Goal: Information Seeking & Learning: Learn about a topic

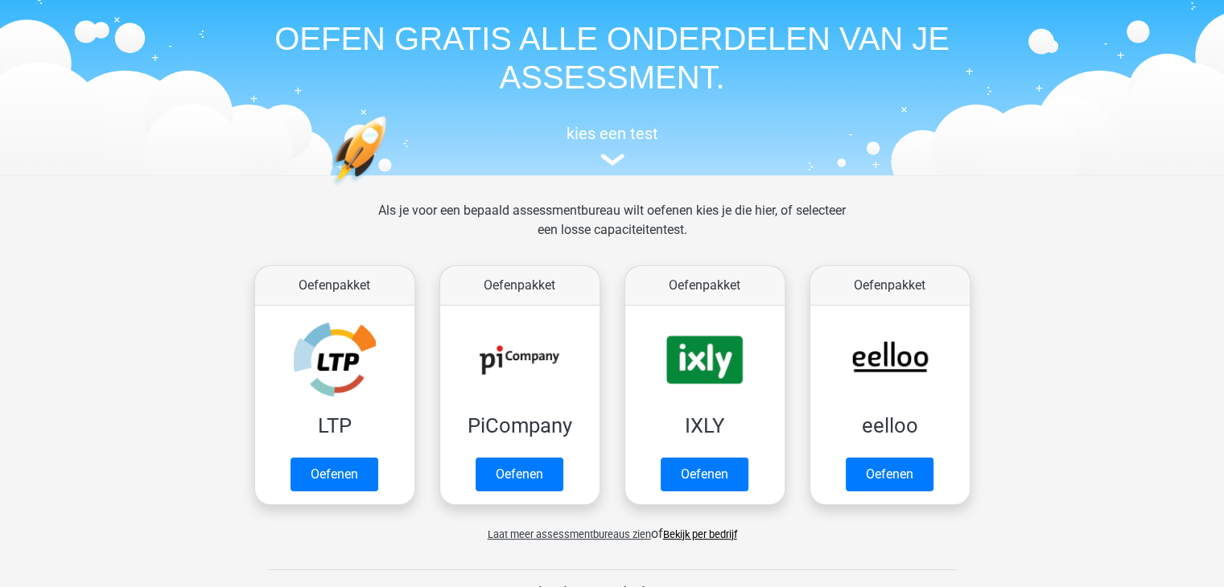
scroll to position [54, 0]
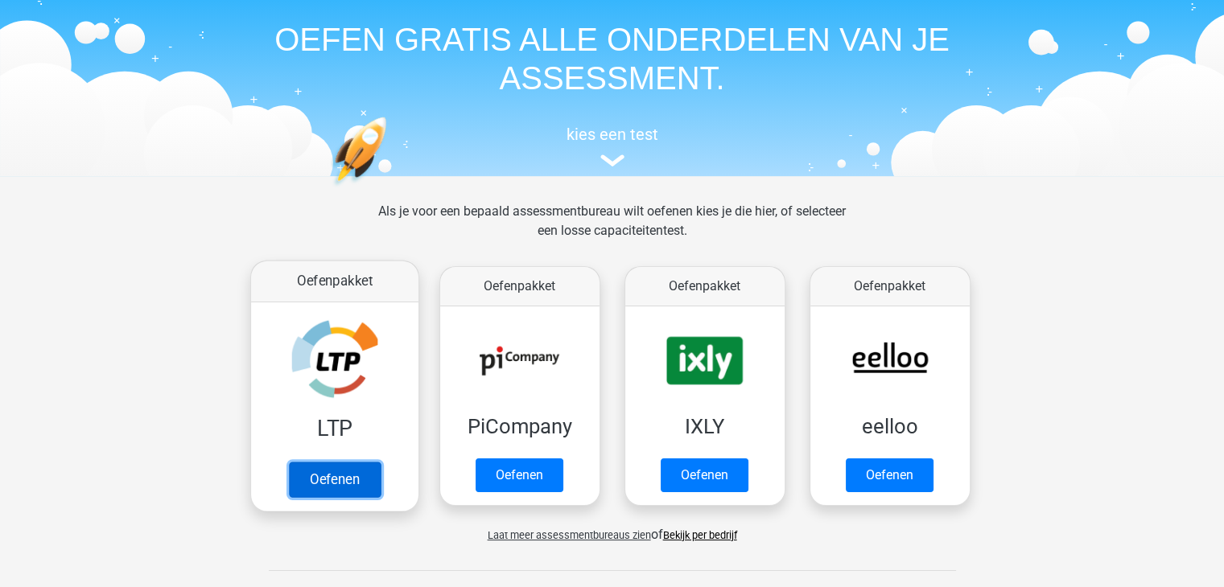
click at [346, 467] on link "Oefenen" at bounding box center [334, 479] width 92 height 35
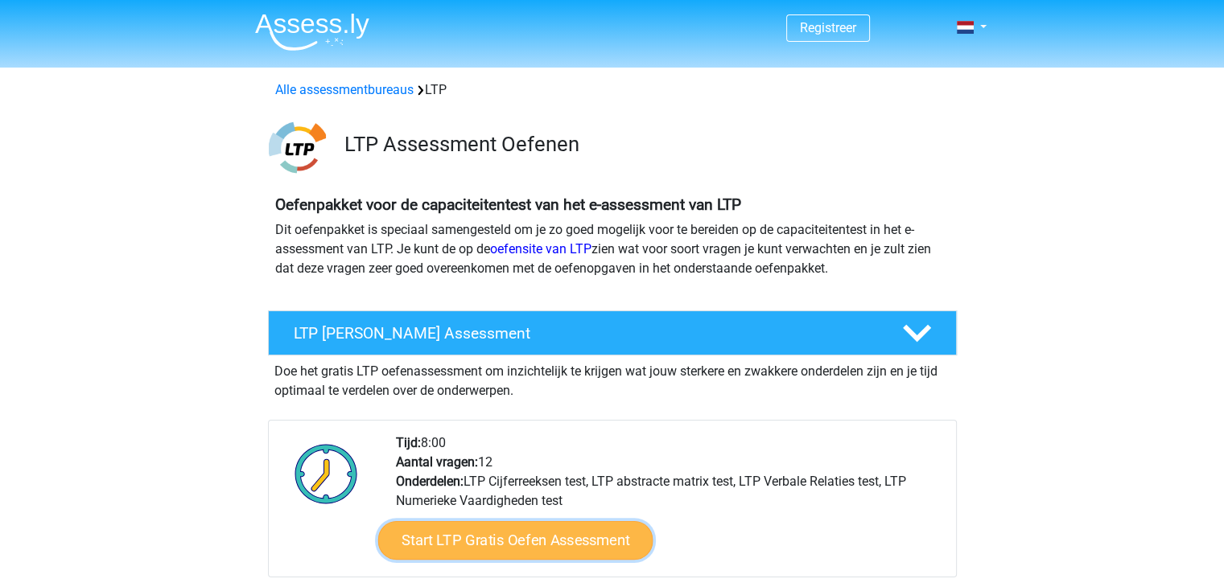
click at [447, 548] on link "Start LTP Gratis Oefen Assessment" at bounding box center [514, 540] width 275 height 39
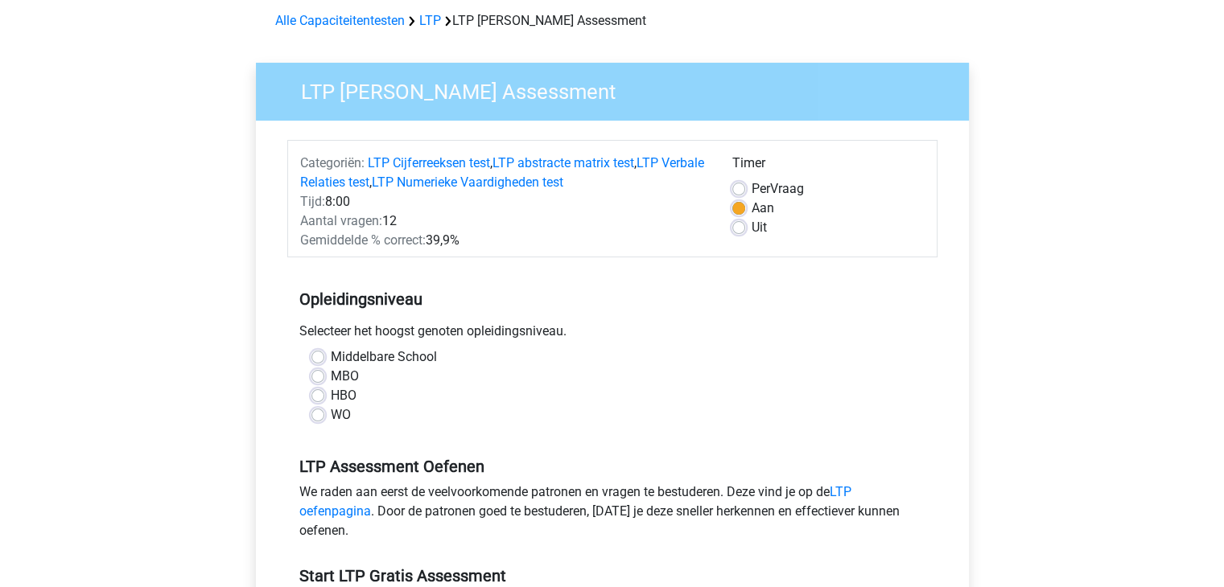
scroll to position [74, 0]
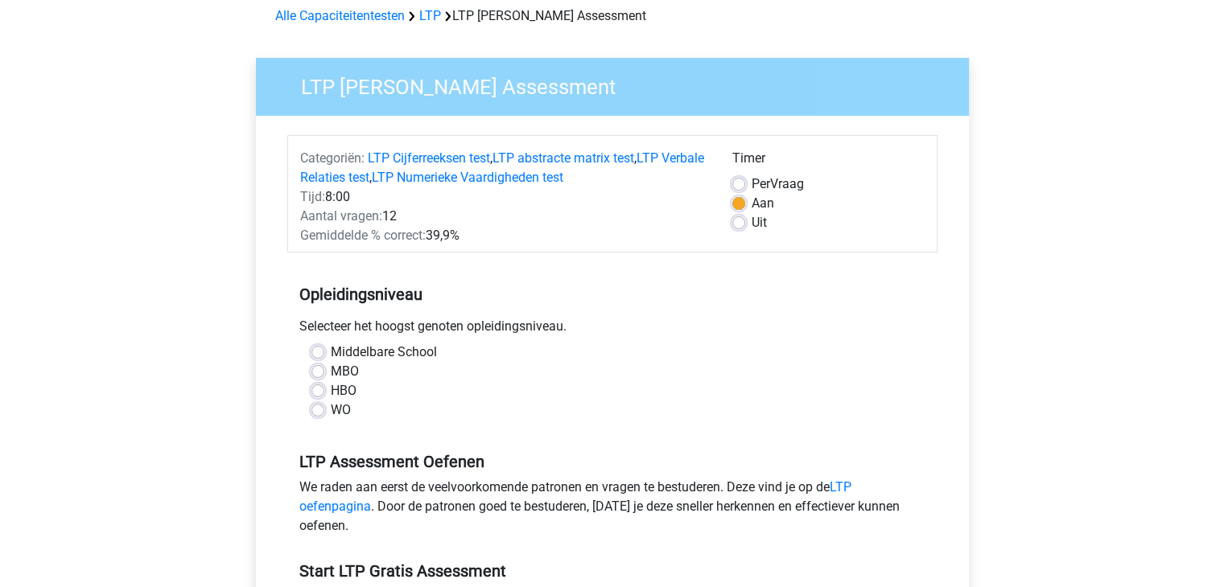
click at [331, 365] on label "MBO" at bounding box center [345, 371] width 28 height 19
click at [320, 365] on input "MBO" at bounding box center [317, 370] width 13 height 16
radio input "true"
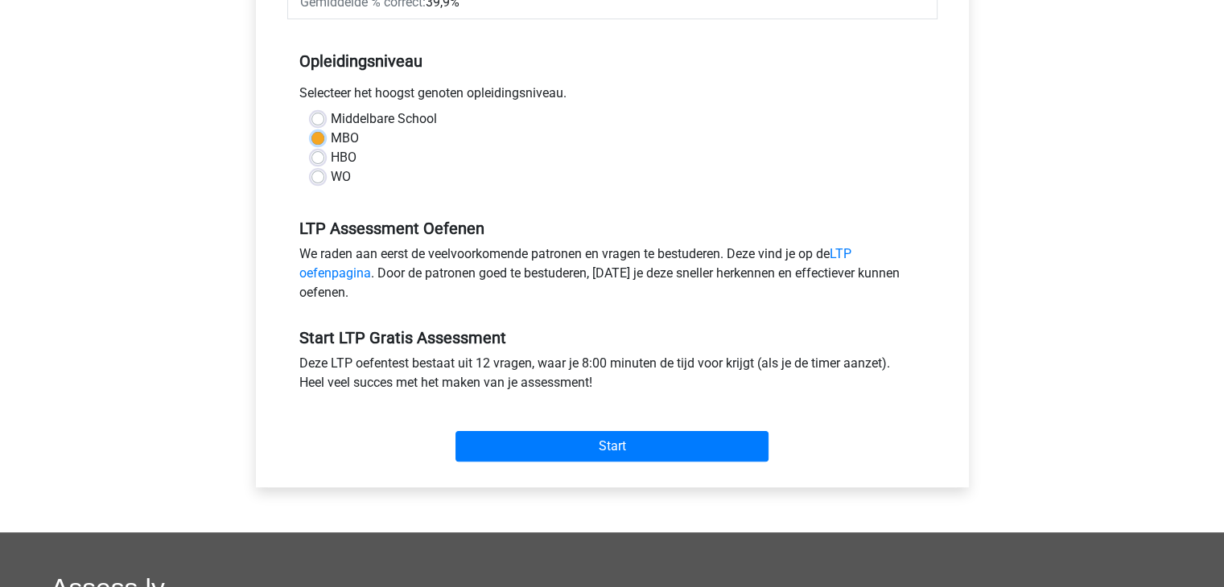
scroll to position [308, 0]
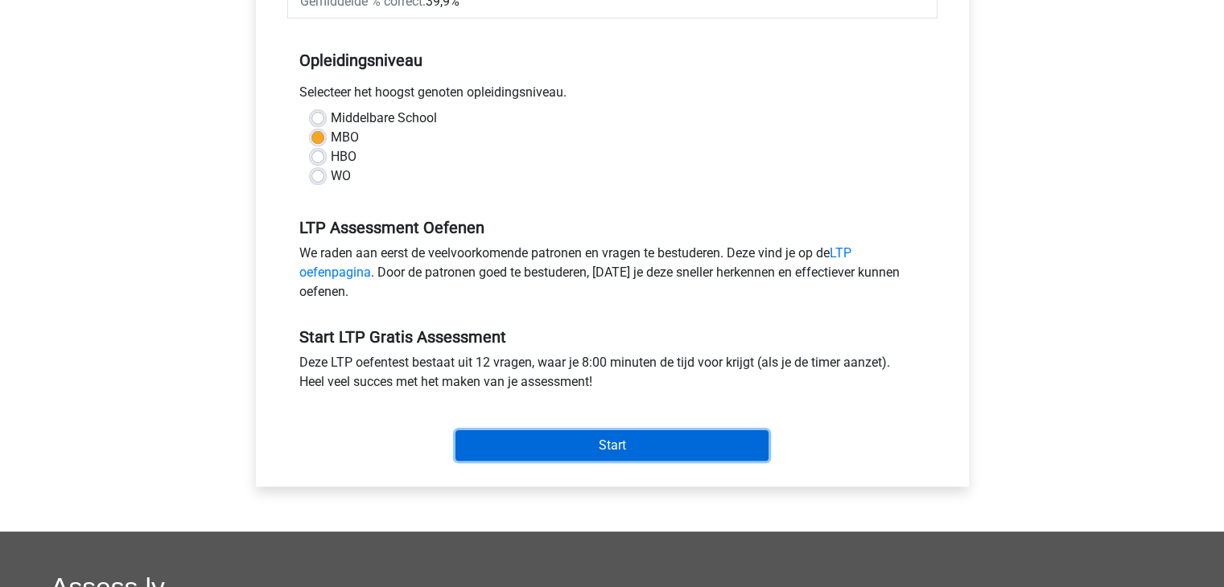
click at [524, 455] on input "Start" at bounding box center [612, 446] width 313 height 31
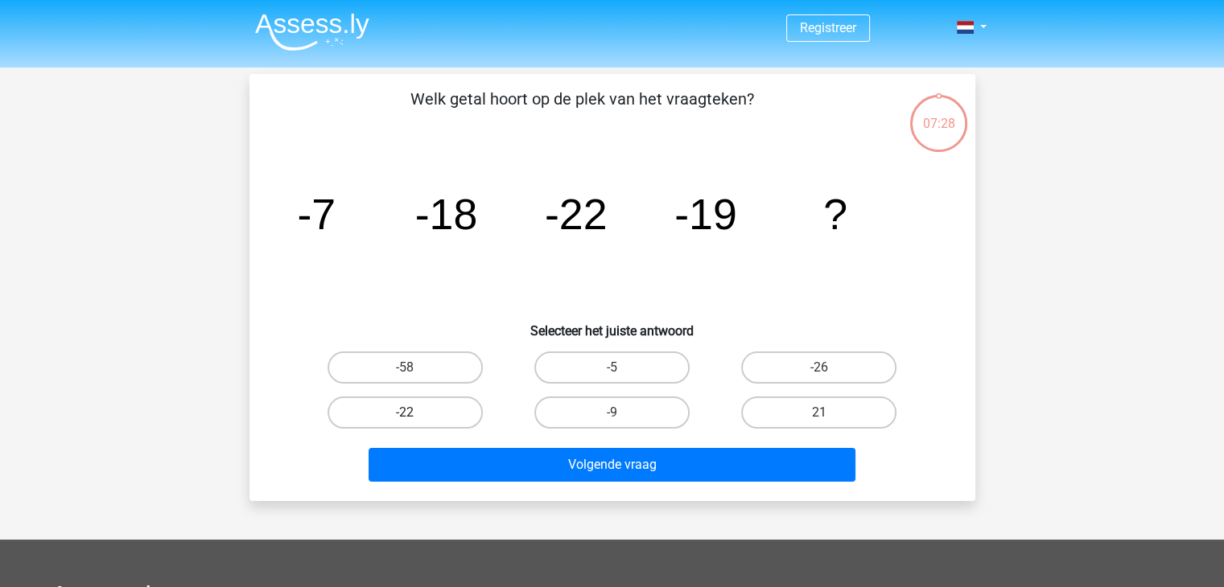
click at [450, 406] on label "-22" at bounding box center [405, 413] width 155 height 32
click at [415, 413] on input "-22" at bounding box center [410, 418] width 10 height 10
radio input "true"
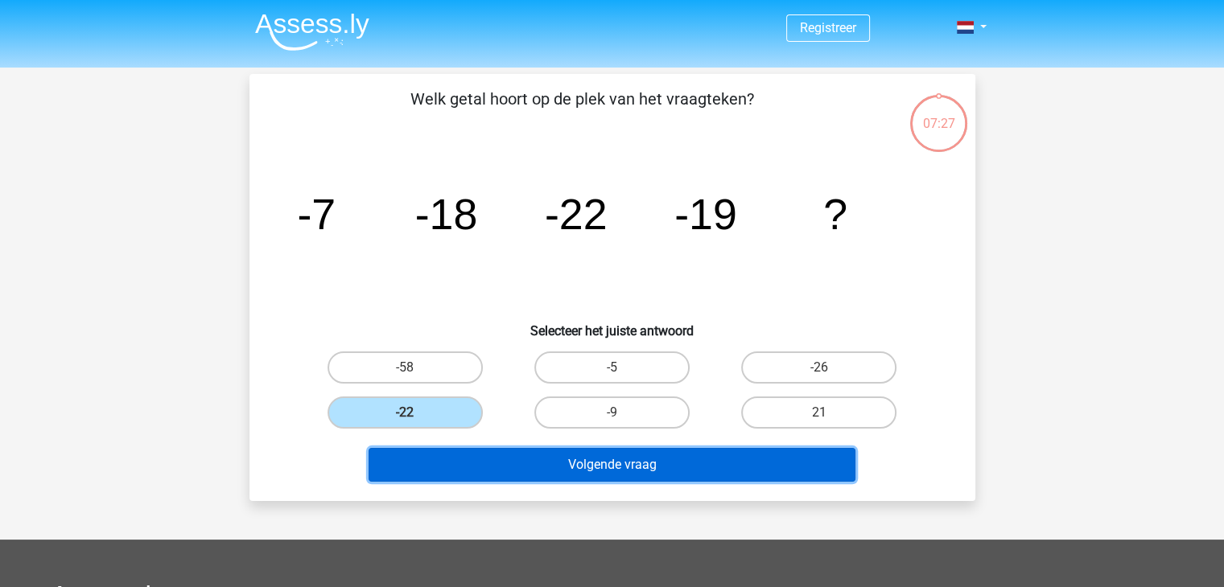
click at [473, 449] on button "Volgende vraag" at bounding box center [612, 465] width 487 height 34
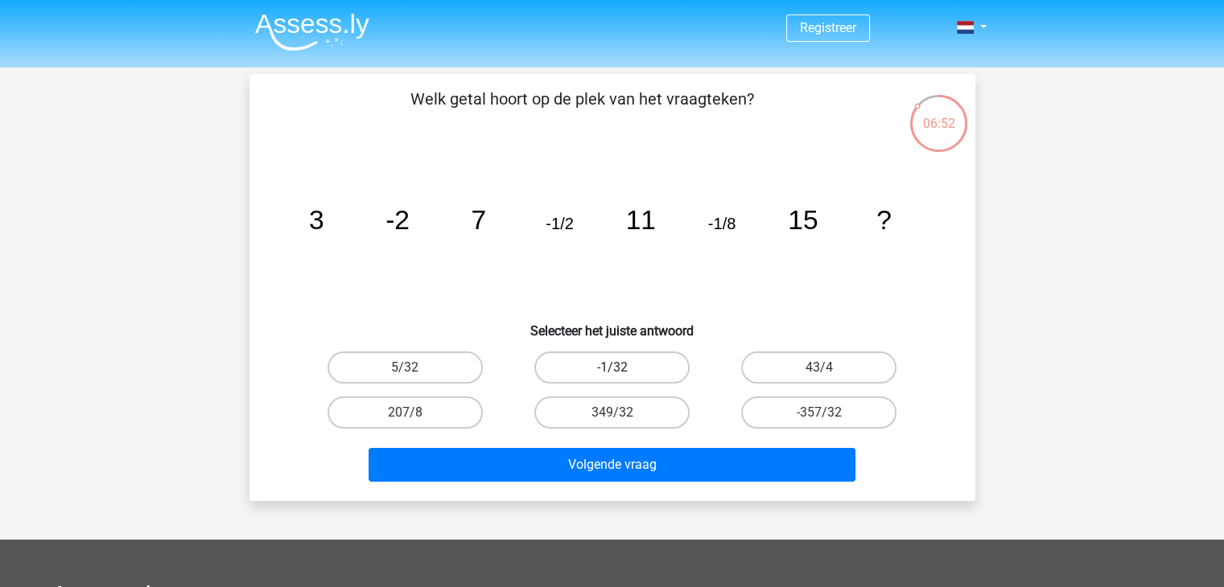
click at [635, 364] on label "-1/32" at bounding box center [611, 368] width 155 height 32
click at [622, 368] on input "-1/32" at bounding box center [617, 373] width 10 height 10
radio input "true"
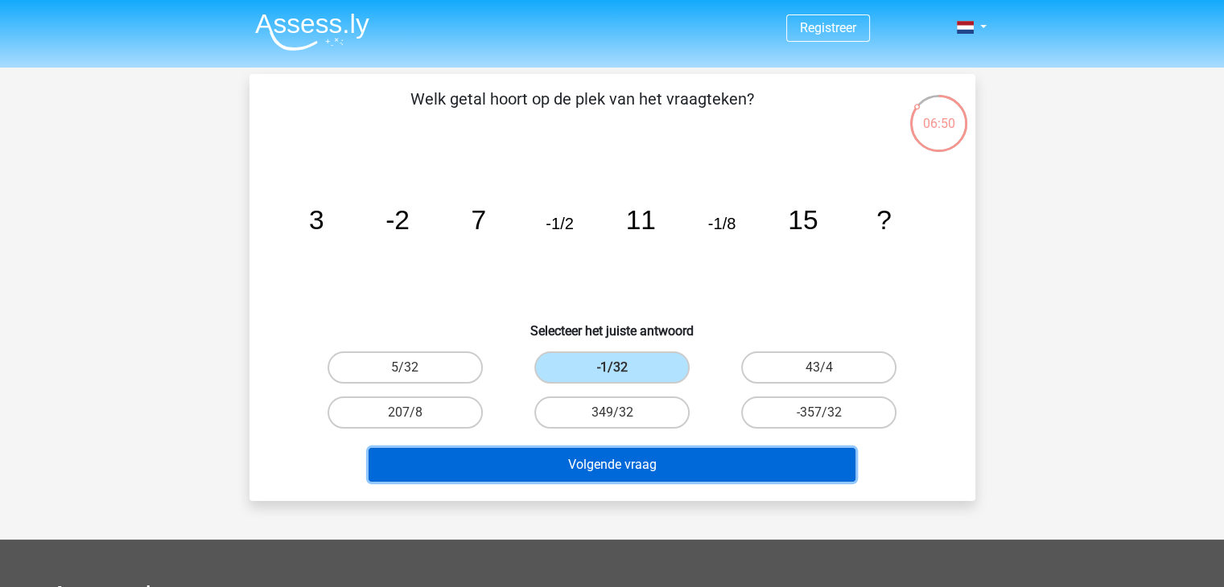
click at [637, 461] on button "Volgende vraag" at bounding box center [612, 465] width 487 height 34
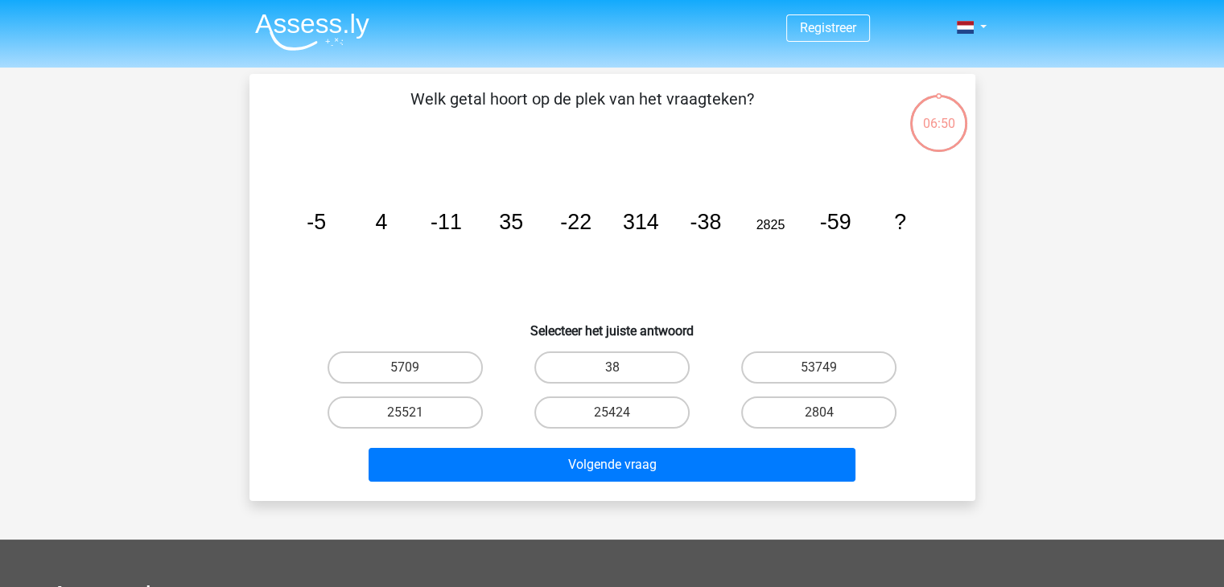
scroll to position [74, 0]
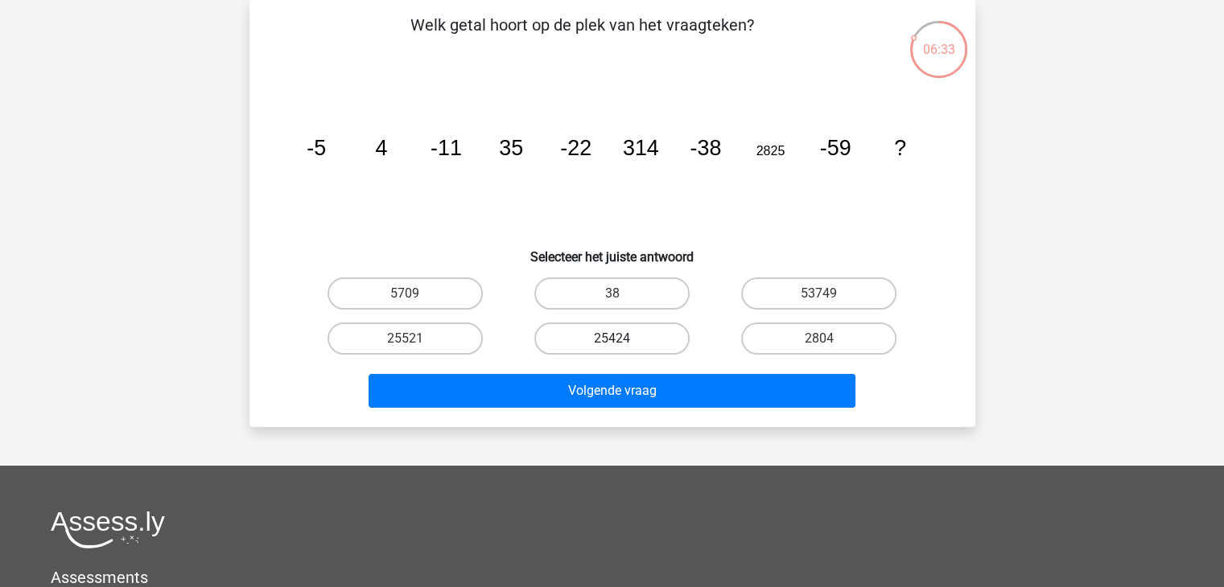
click at [604, 343] on label "25424" at bounding box center [611, 339] width 155 height 32
click at [612, 343] on input "25424" at bounding box center [617, 344] width 10 height 10
radio input "true"
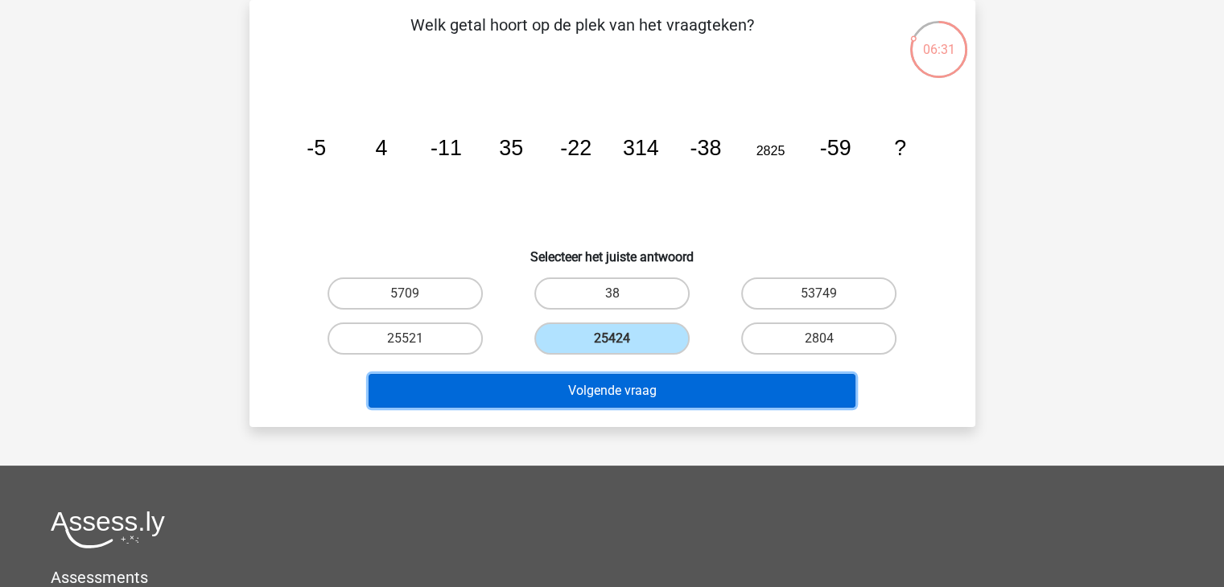
click at [623, 390] on button "Volgende vraag" at bounding box center [612, 391] width 487 height 34
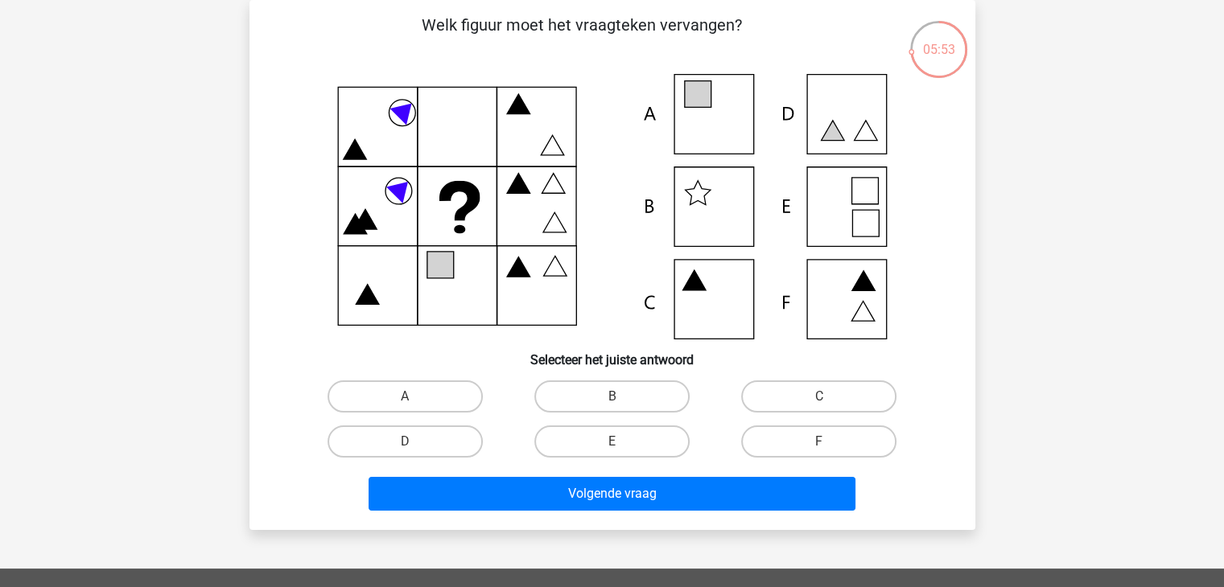
click at [872, 274] on icon at bounding box center [612, 207] width 649 height 266
click at [795, 443] on label "F" at bounding box center [818, 442] width 155 height 32
click at [819, 443] on input "F" at bounding box center [824, 447] width 10 height 10
radio input "true"
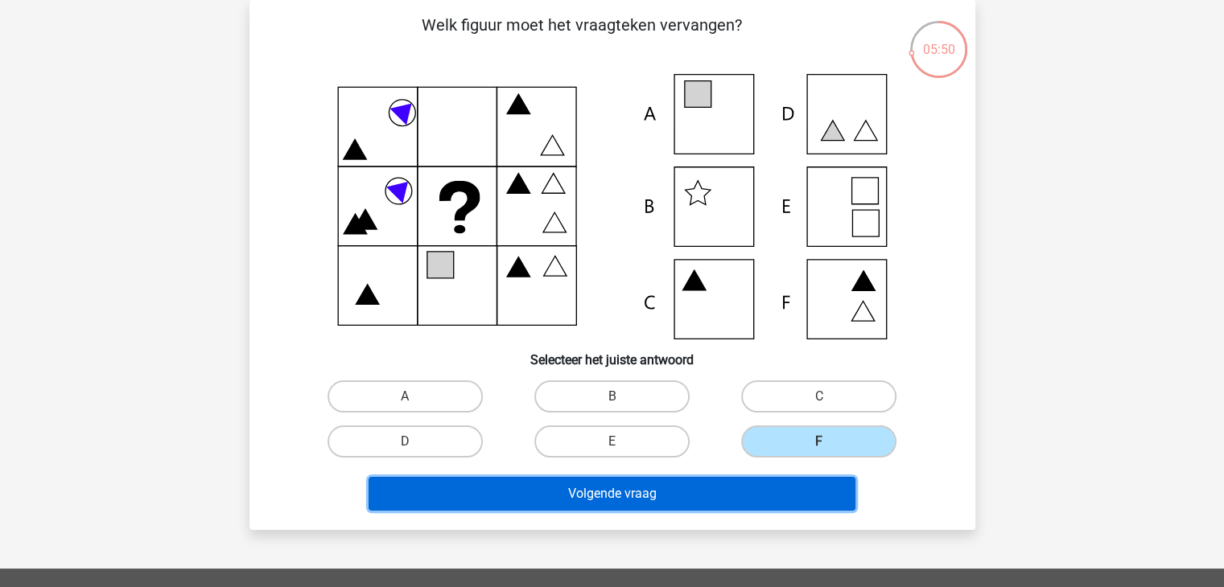
click at [733, 501] on button "Volgende vraag" at bounding box center [612, 494] width 487 height 34
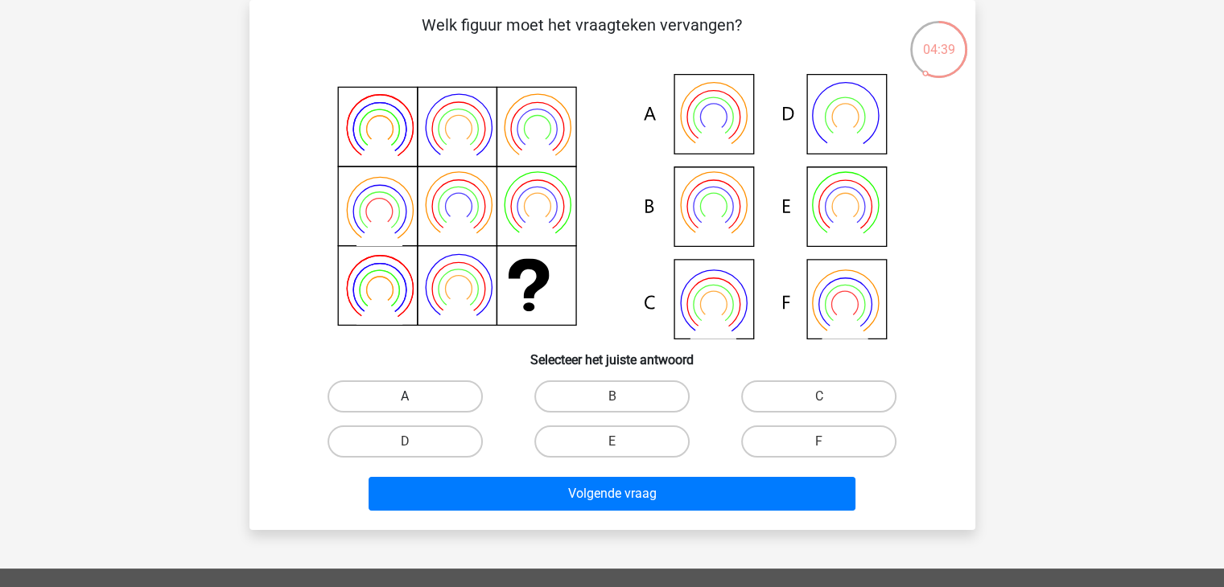
drag, startPoint x: 711, startPoint y: 141, endPoint x: 453, endPoint y: 397, distance: 363.1
click at [453, 397] on label "A" at bounding box center [405, 397] width 155 height 32
click at [415, 397] on input "A" at bounding box center [410, 402] width 10 height 10
radio input "true"
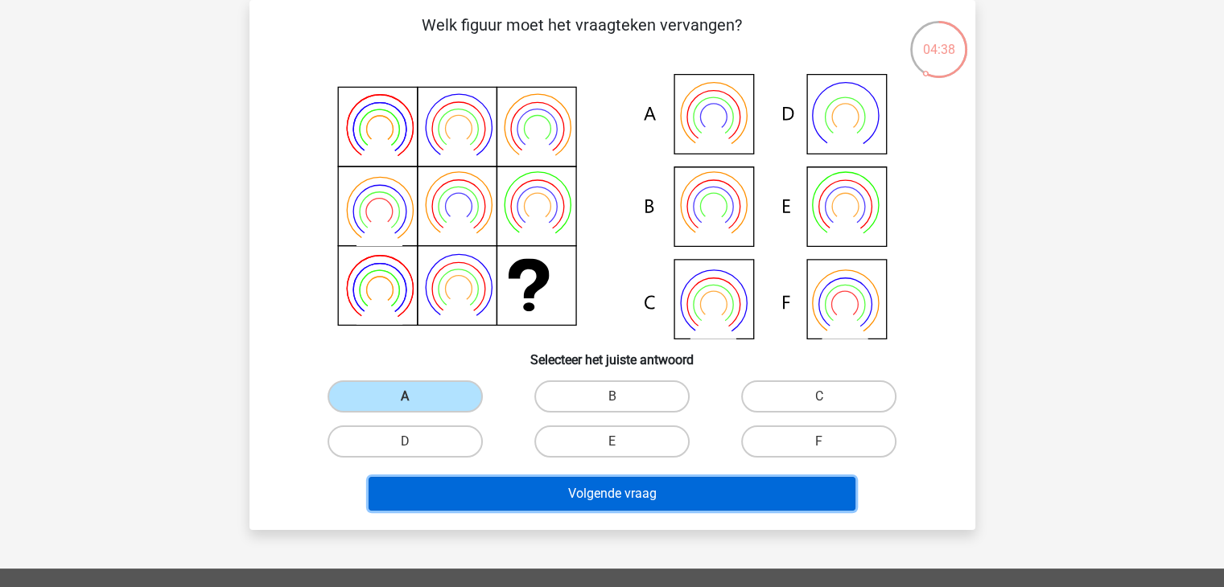
click at [483, 484] on button "Volgende vraag" at bounding box center [612, 494] width 487 height 34
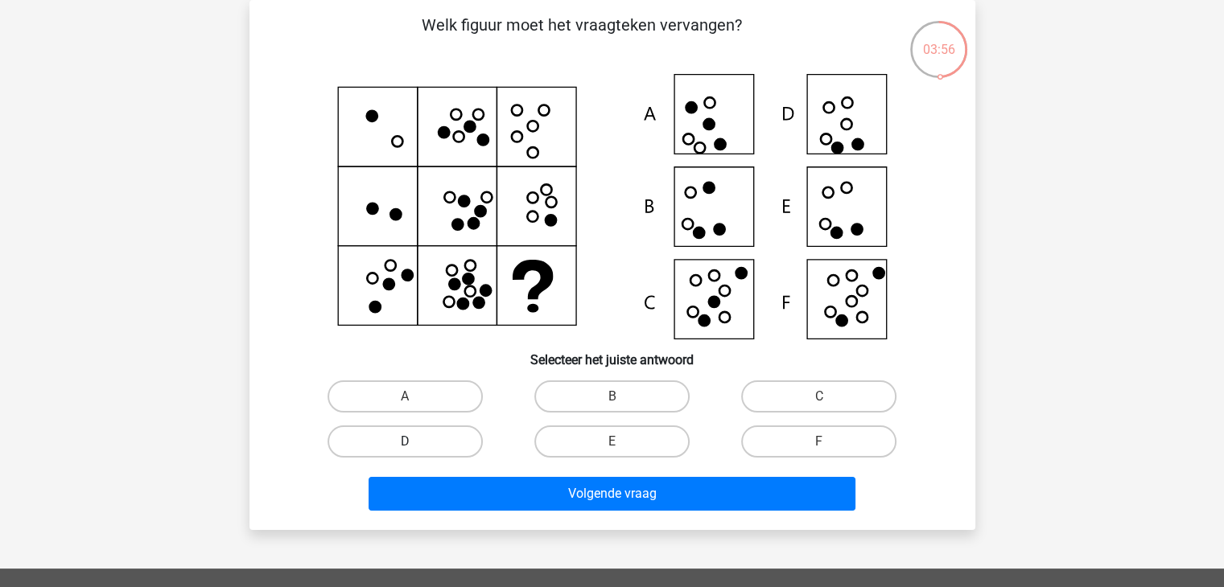
click at [454, 448] on label "D" at bounding box center [405, 442] width 155 height 32
click at [415, 448] on input "D" at bounding box center [410, 447] width 10 height 10
radio input "true"
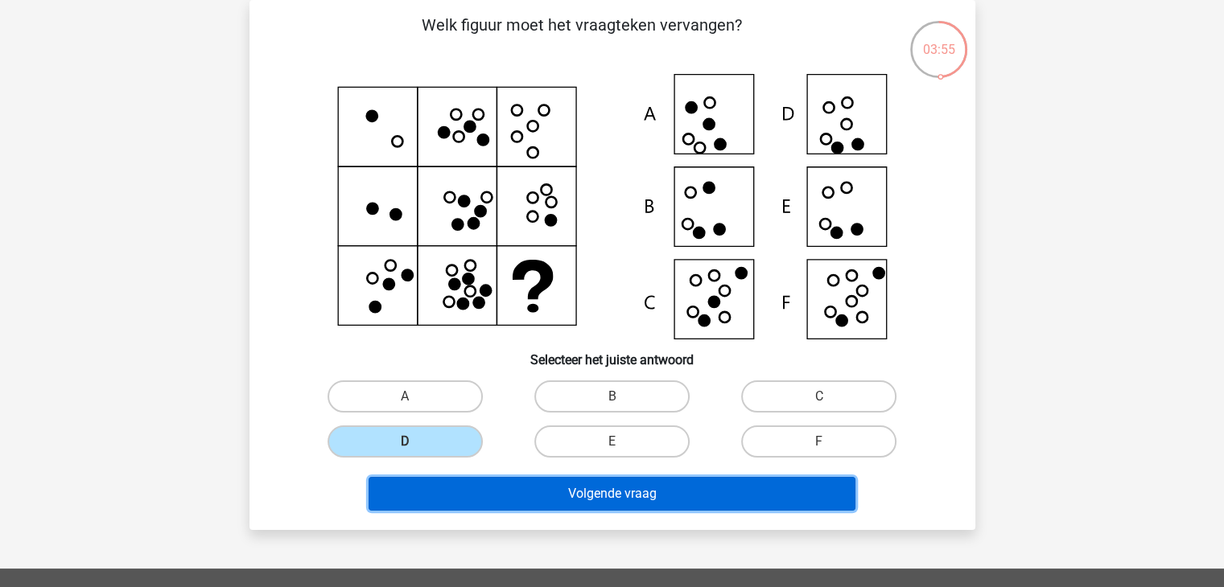
click at [472, 488] on button "Volgende vraag" at bounding box center [612, 494] width 487 height 34
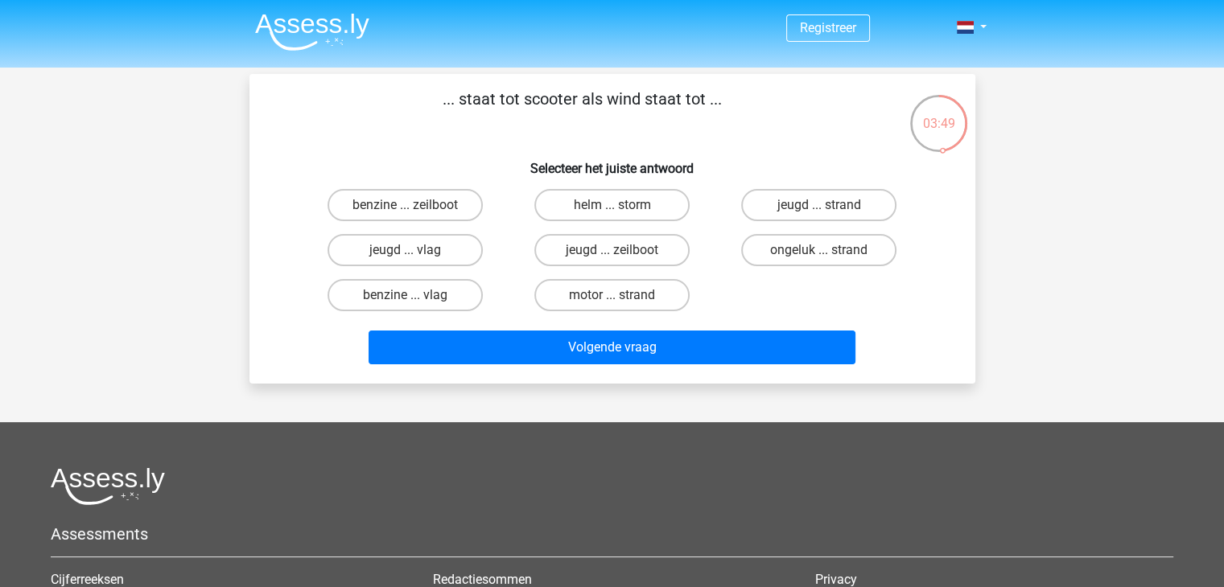
scroll to position [2, 0]
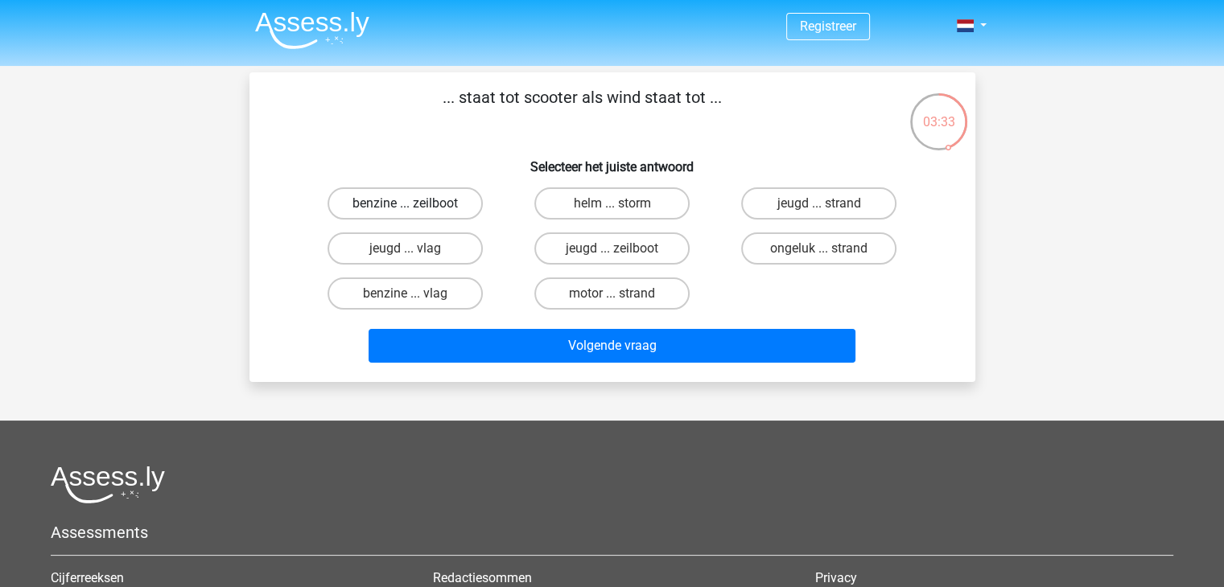
click at [460, 201] on label "benzine ... zeilboot" at bounding box center [405, 204] width 155 height 32
click at [415, 204] on input "benzine ... zeilboot" at bounding box center [410, 209] width 10 height 10
radio input "true"
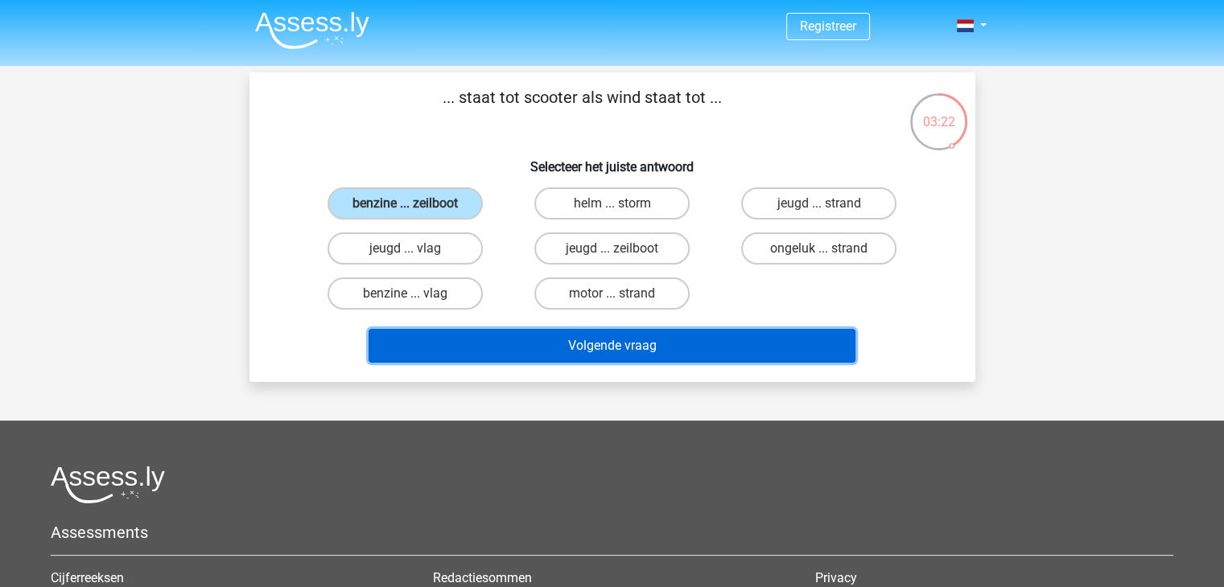
drag, startPoint x: 499, startPoint y: 352, endPoint x: 458, endPoint y: 351, distance: 41.1
click at [458, 351] on button "Volgende vraag" at bounding box center [612, 346] width 487 height 34
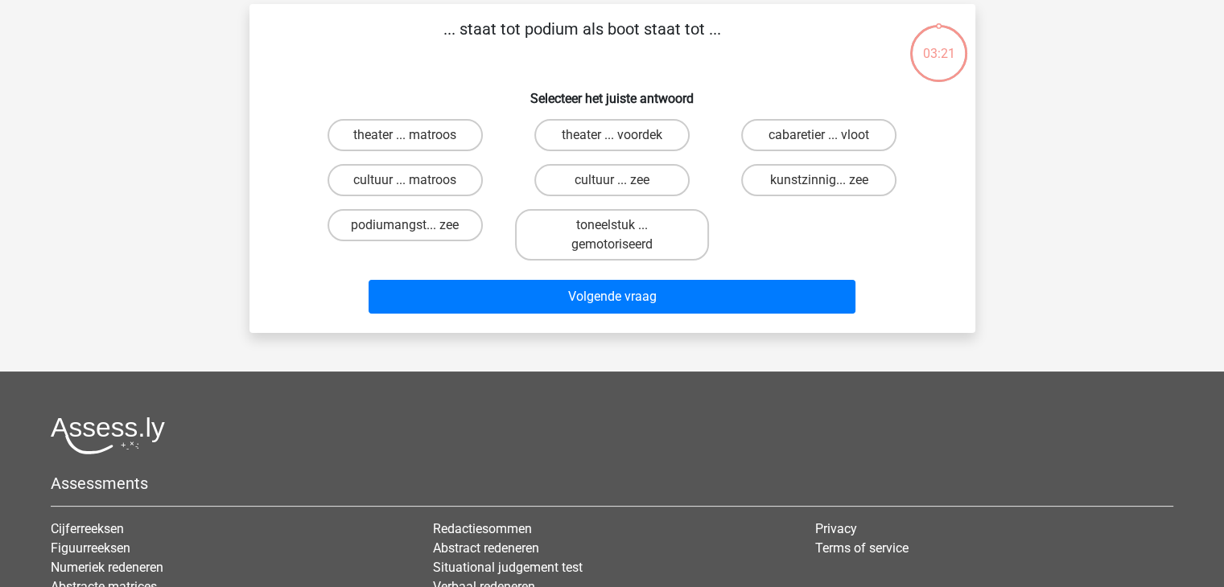
scroll to position [74, 0]
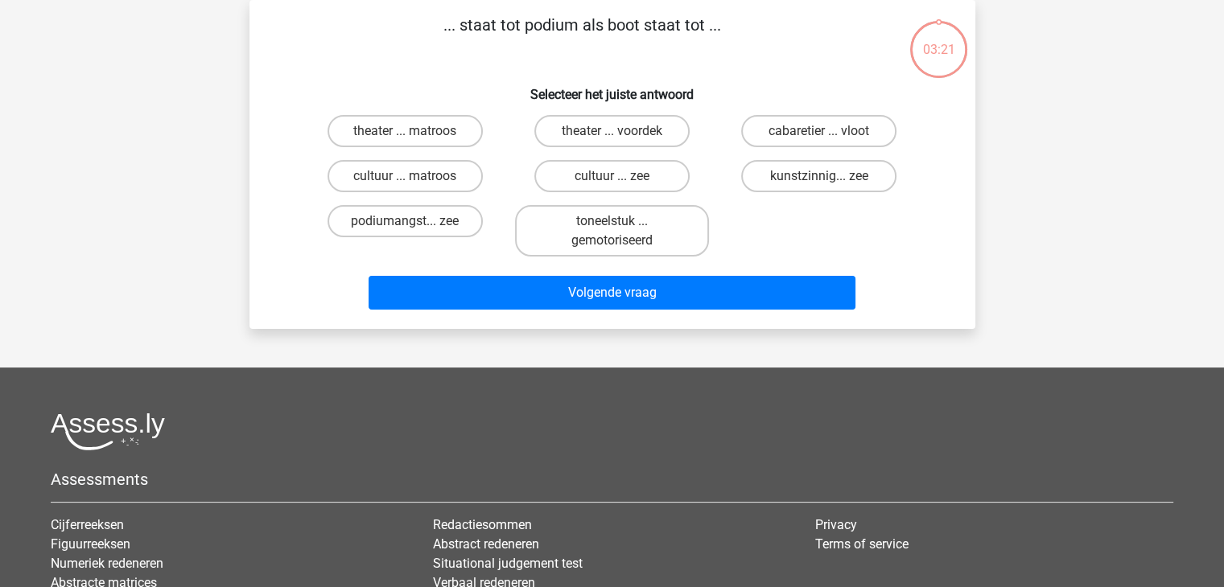
click at [458, 351] on div "Registreer" at bounding box center [612, 359] width 1224 height 867
click at [466, 127] on label "theater ... matroos" at bounding box center [405, 131] width 155 height 32
click at [415, 131] on input "theater ... matroos" at bounding box center [410, 136] width 10 height 10
radio input "true"
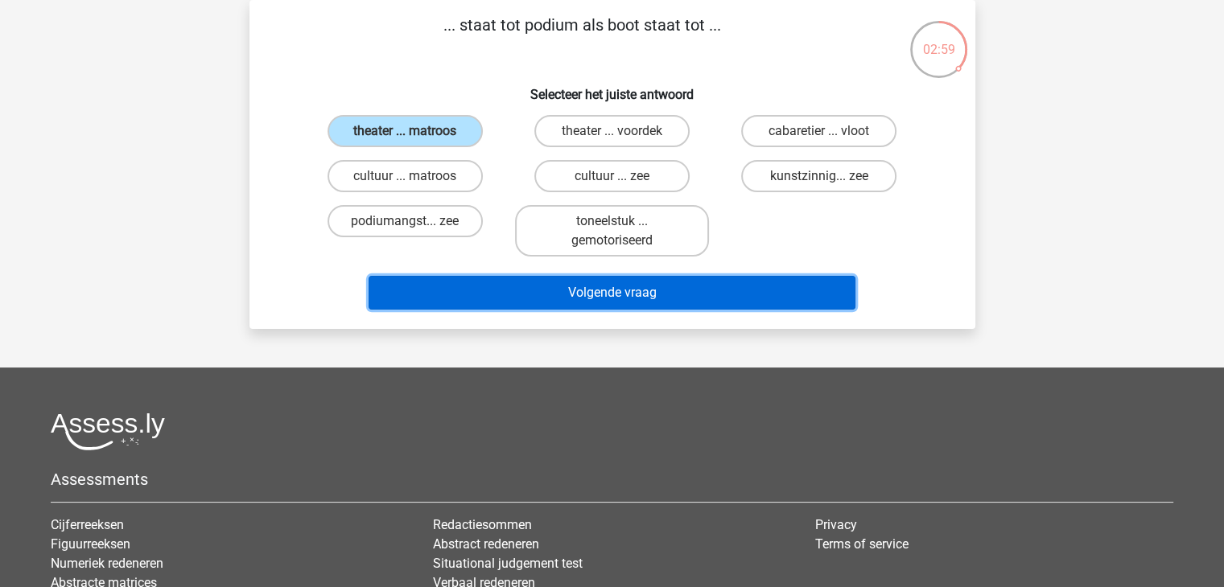
drag, startPoint x: 527, startPoint y: 294, endPoint x: 499, endPoint y: 297, distance: 28.4
click at [499, 297] on button "Volgende vraag" at bounding box center [612, 293] width 487 height 34
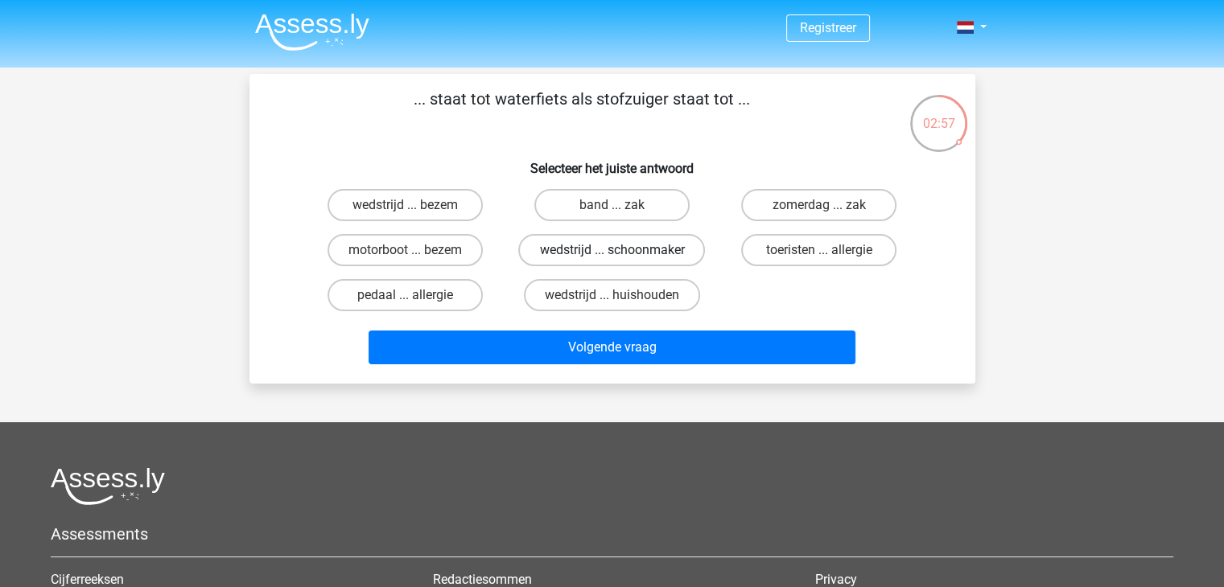
scroll to position [0, 0]
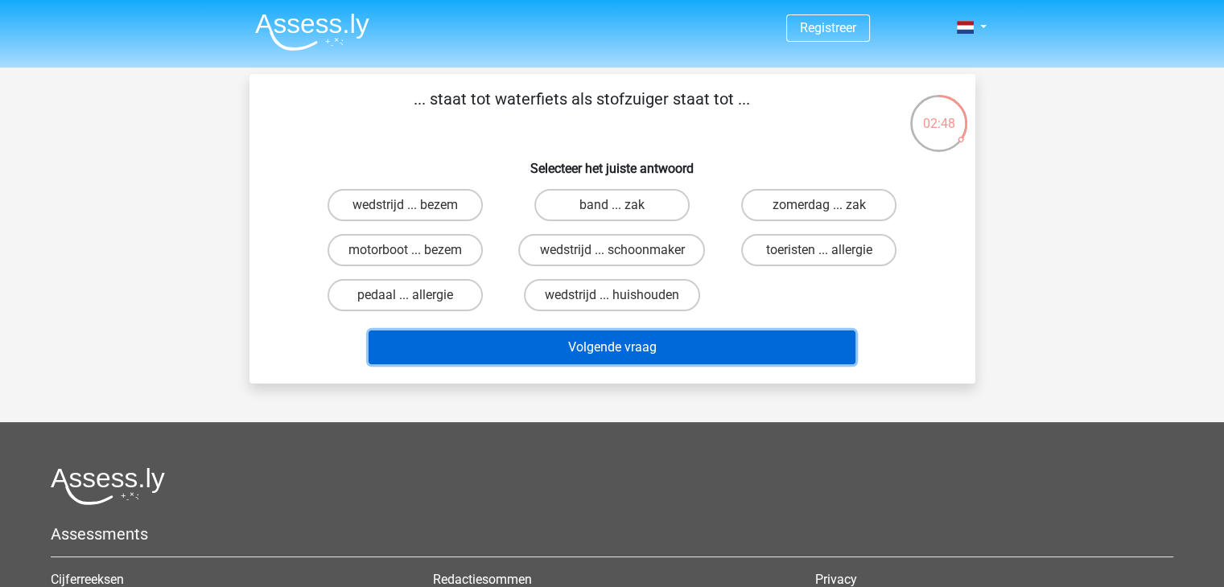
click at [523, 345] on button "Volgende vraag" at bounding box center [612, 348] width 487 height 34
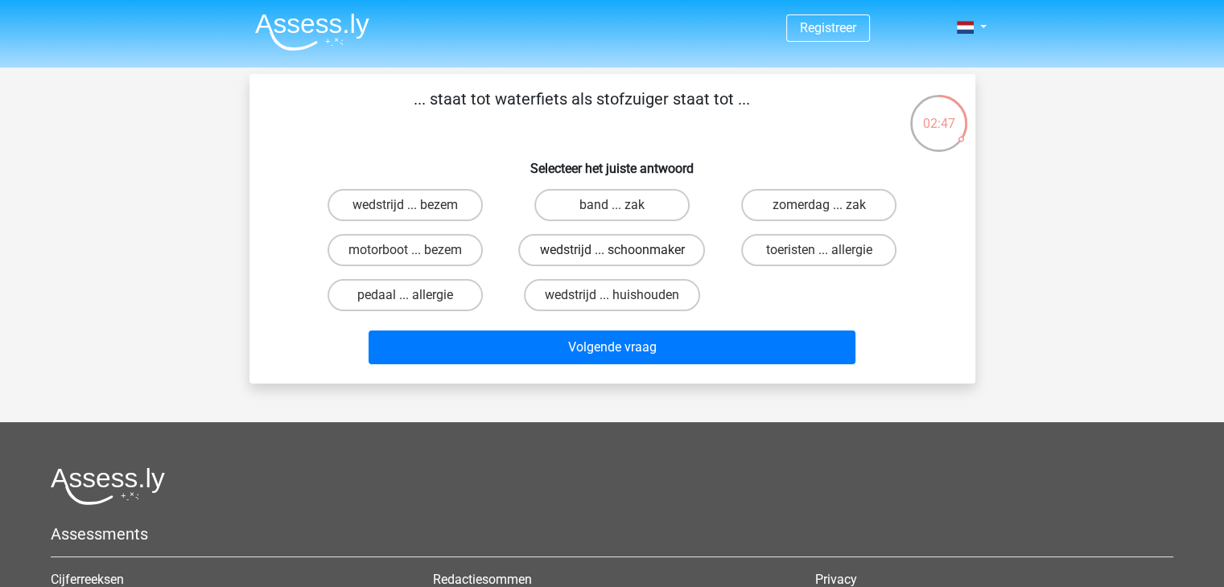
click at [583, 242] on label "wedstrijd ... schoonmaker" at bounding box center [611, 250] width 187 height 32
click at [612, 250] on input "wedstrijd ... schoonmaker" at bounding box center [617, 255] width 10 height 10
radio input "true"
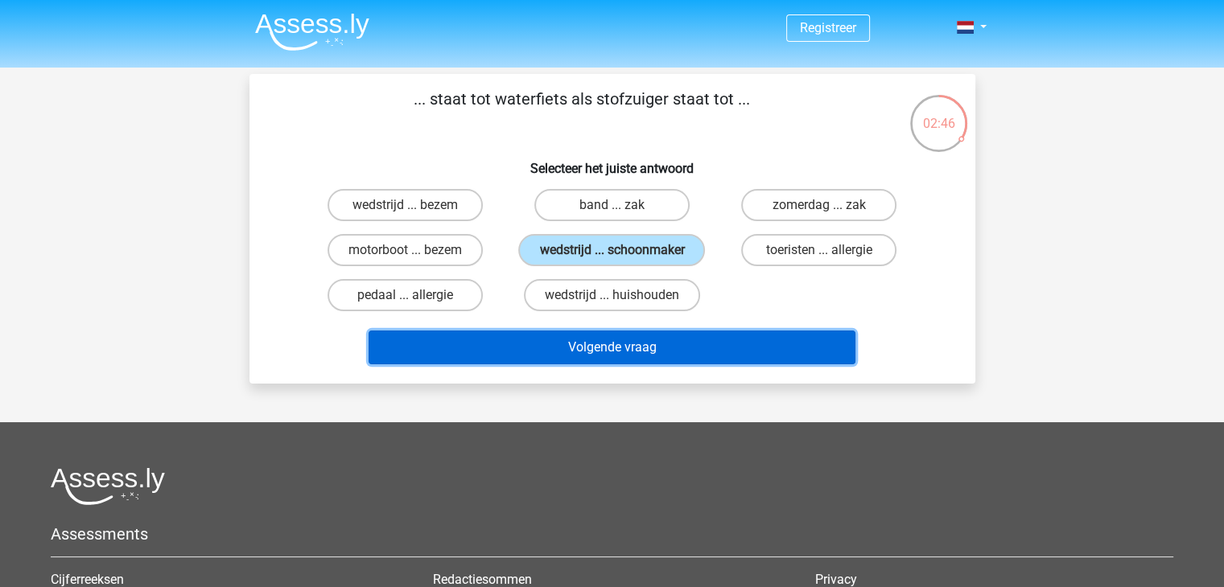
click at [542, 348] on button "Volgende vraag" at bounding box center [612, 348] width 487 height 34
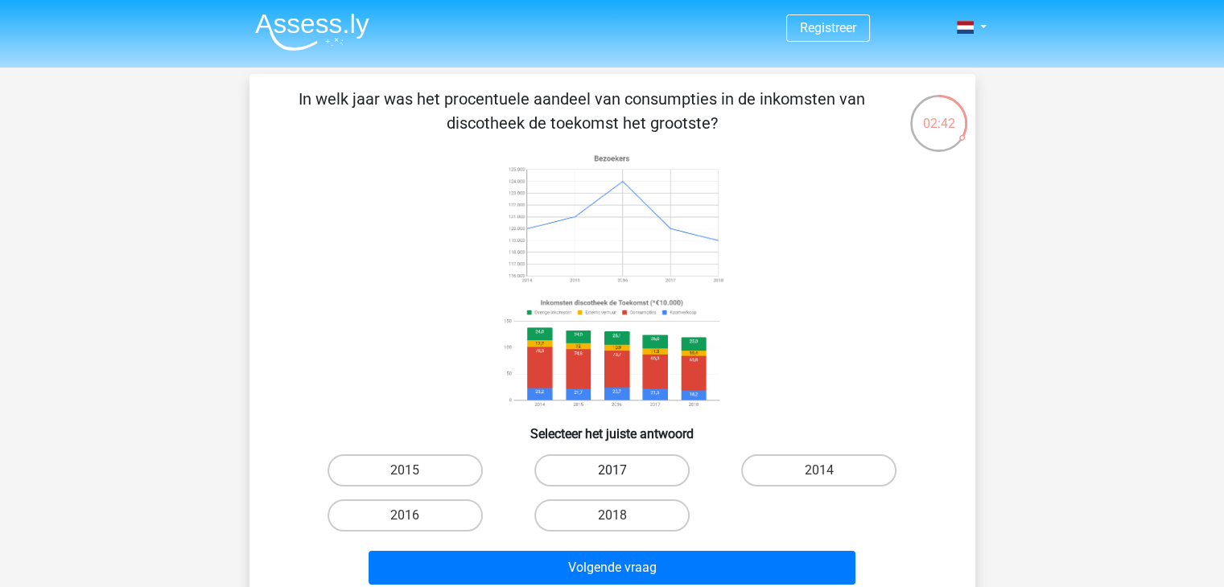
click at [577, 468] on label "2017" at bounding box center [611, 471] width 155 height 32
click at [612, 471] on input "2017" at bounding box center [617, 476] width 10 height 10
radio input "true"
click at [553, 548] on div "Volgende vraag" at bounding box center [612, 564] width 674 height 53
click at [545, 548] on div "Volgende vraag" at bounding box center [612, 564] width 674 height 53
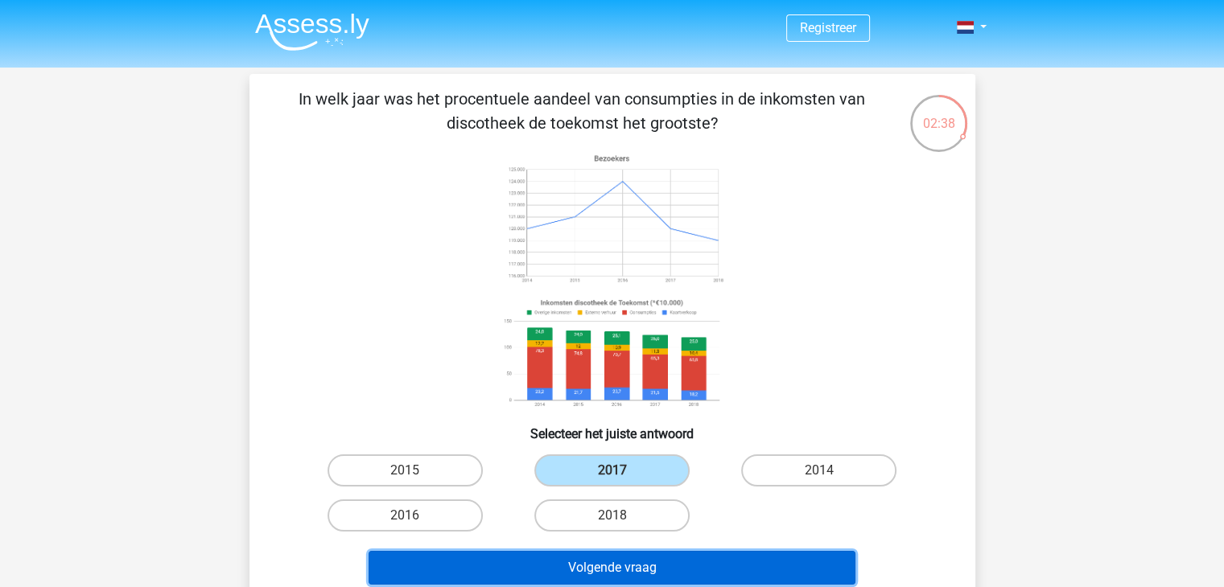
click at [530, 567] on button "Volgende vraag" at bounding box center [612, 568] width 487 height 34
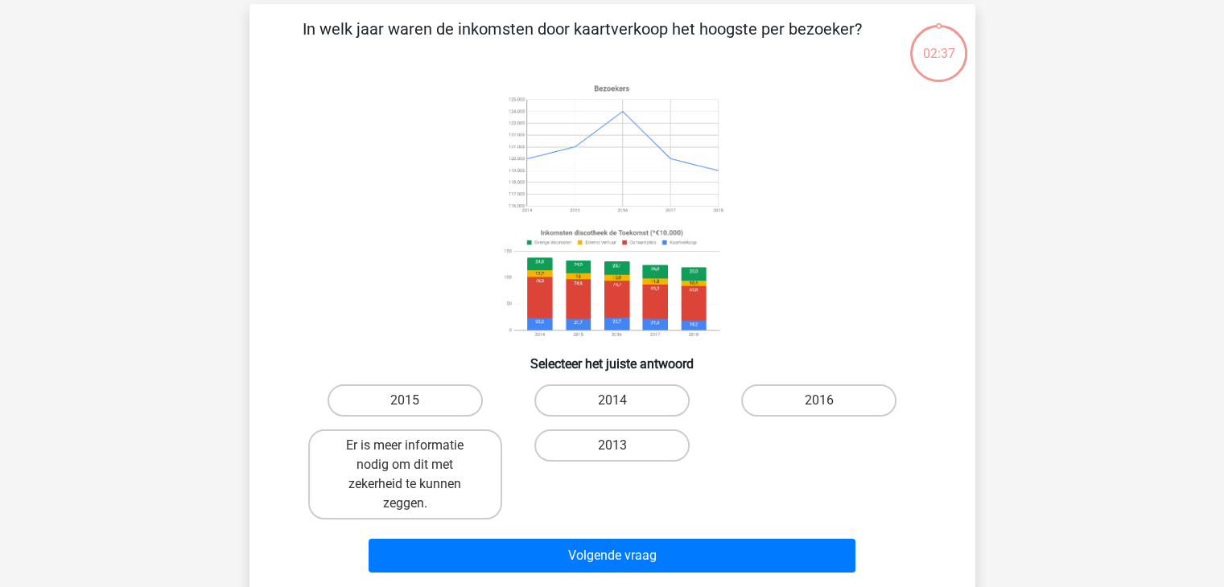
scroll to position [74, 0]
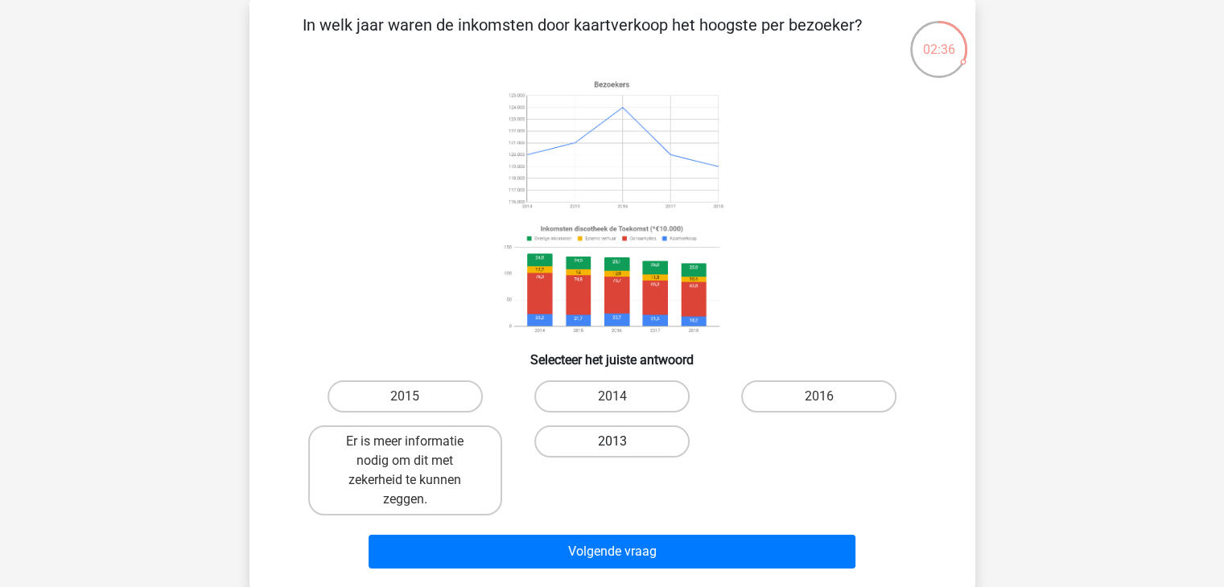
click at [547, 448] on label "2013" at bounding box center [611, 442] width 155 height 32
click at [612, 448] on input "2013" at bounding box center [617, 447] width 10 height 10
radio input "true"
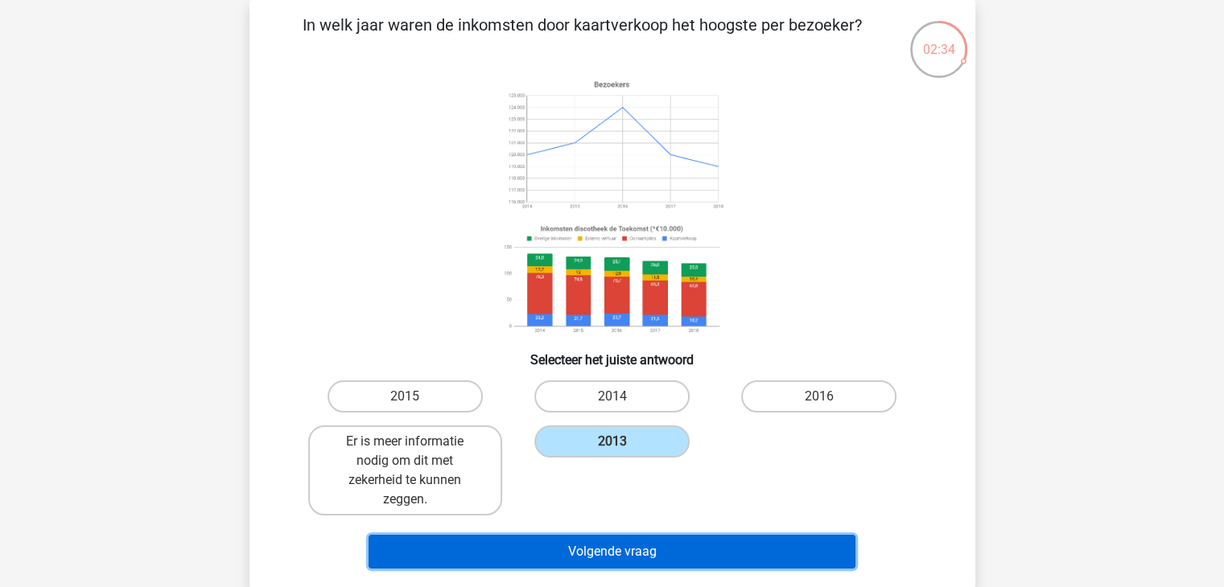
click at [517, 548] on button "Volgende vraag" at bounding box center [612, 552] width 487 height 34
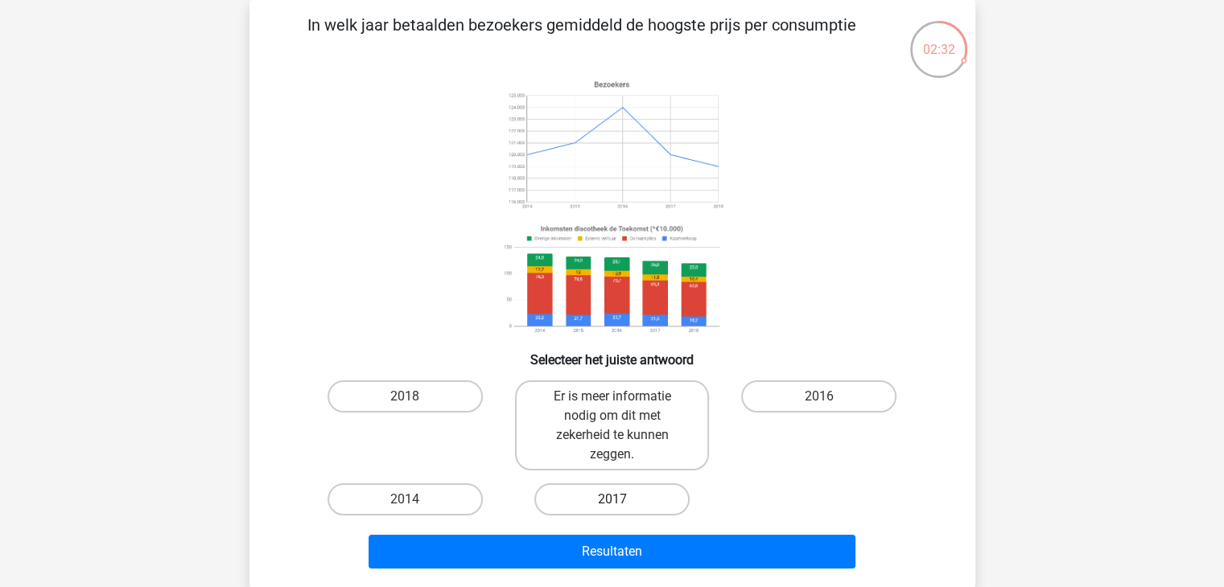
click at [595, 493] on label "2017" at bounding box center [611, 500] width 155 height 32
click at [612, 500] on input "2017" at bounding box center [617, 505] width 10 height 10
radio input "true"
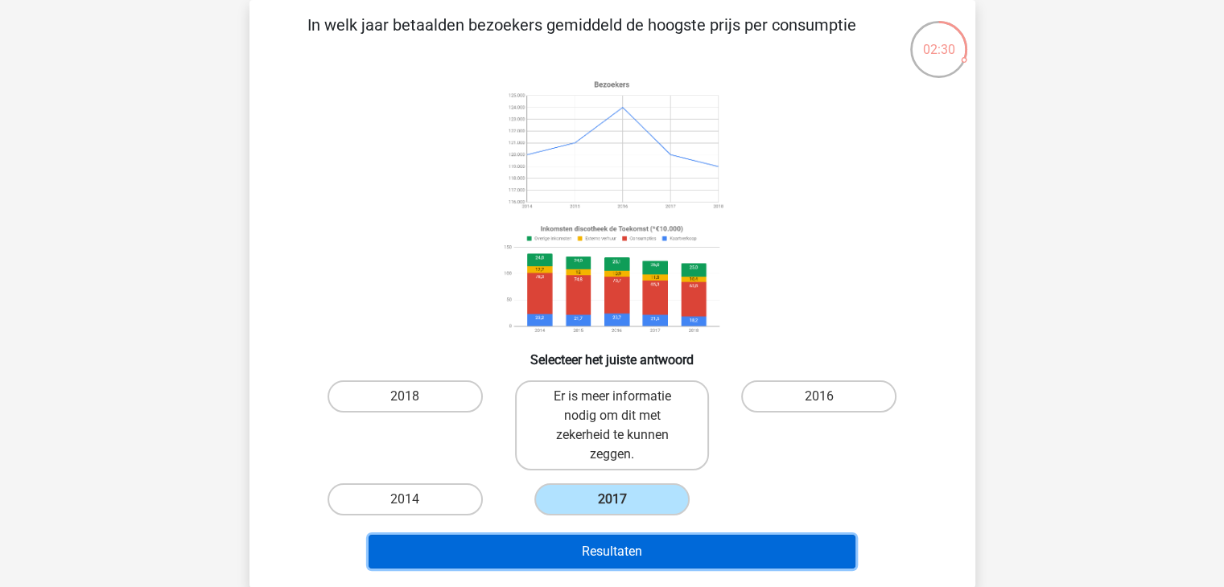
click at [474, 545] on button "Resultaten" at bounding box center [612, 552] width 487 height 34
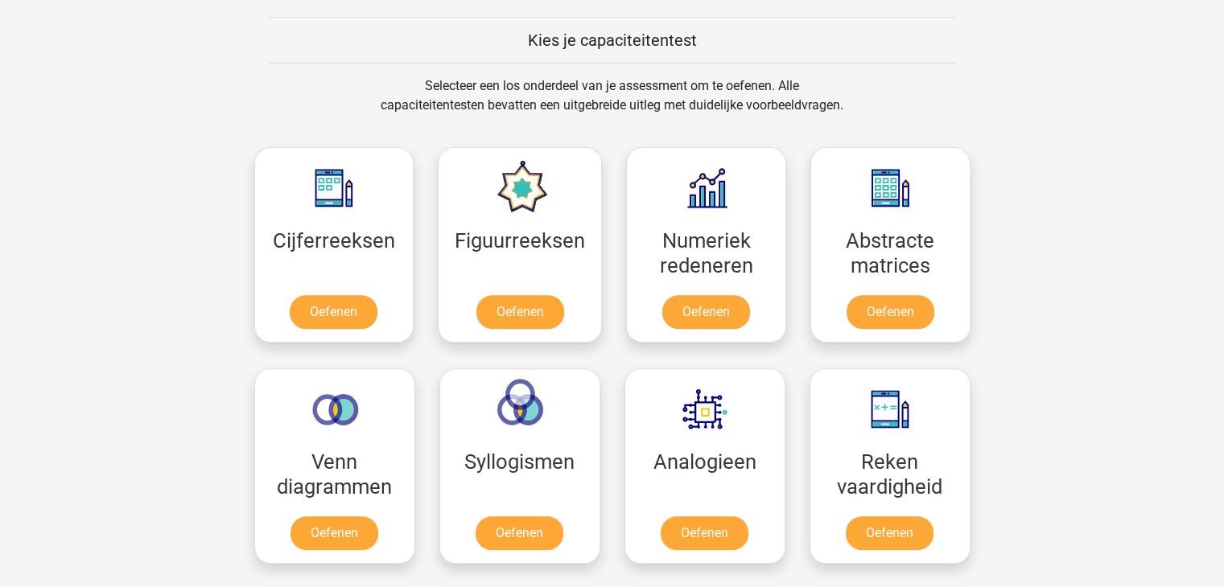
scroll to position [607, 0]
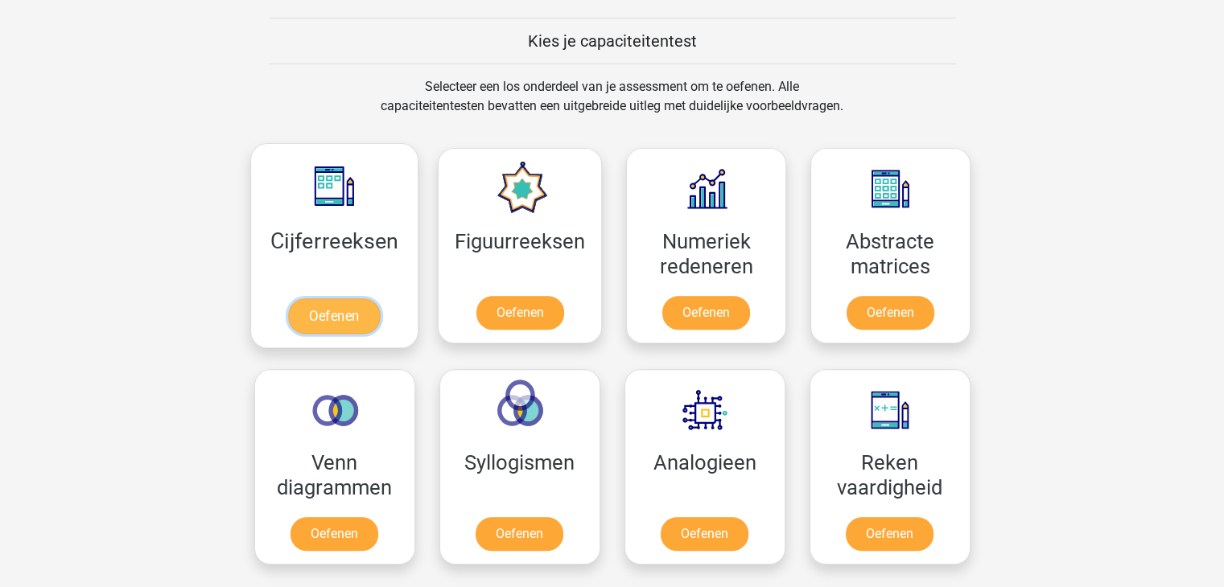
click at [357, 313] on link "Oefenen" at bounding box center [334, 316] width 92 height 35
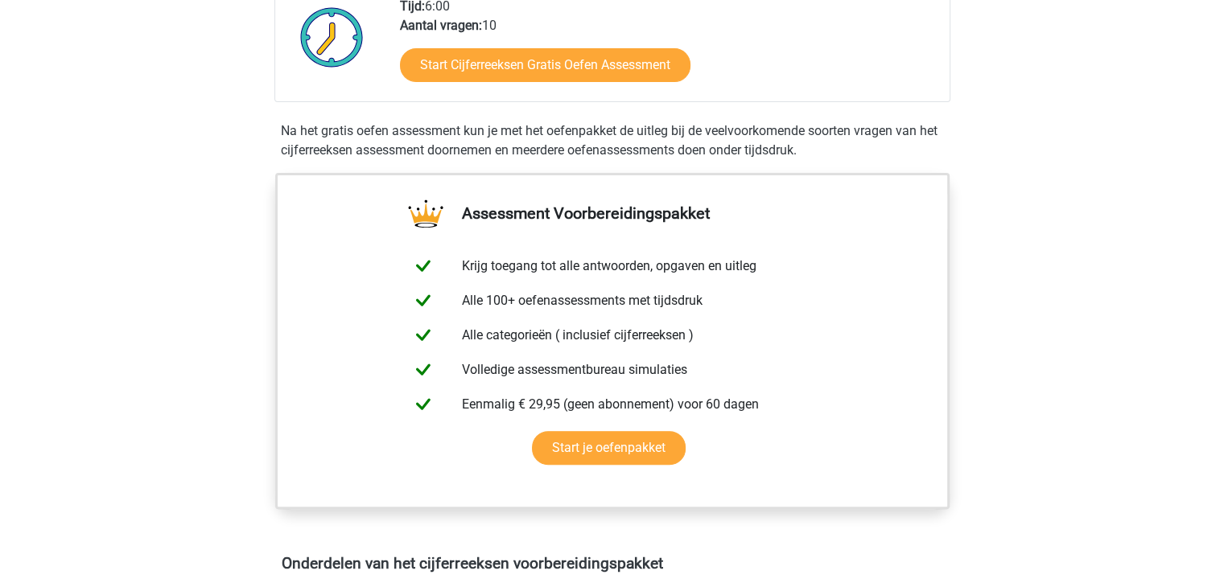
scroll to position [431, 0]
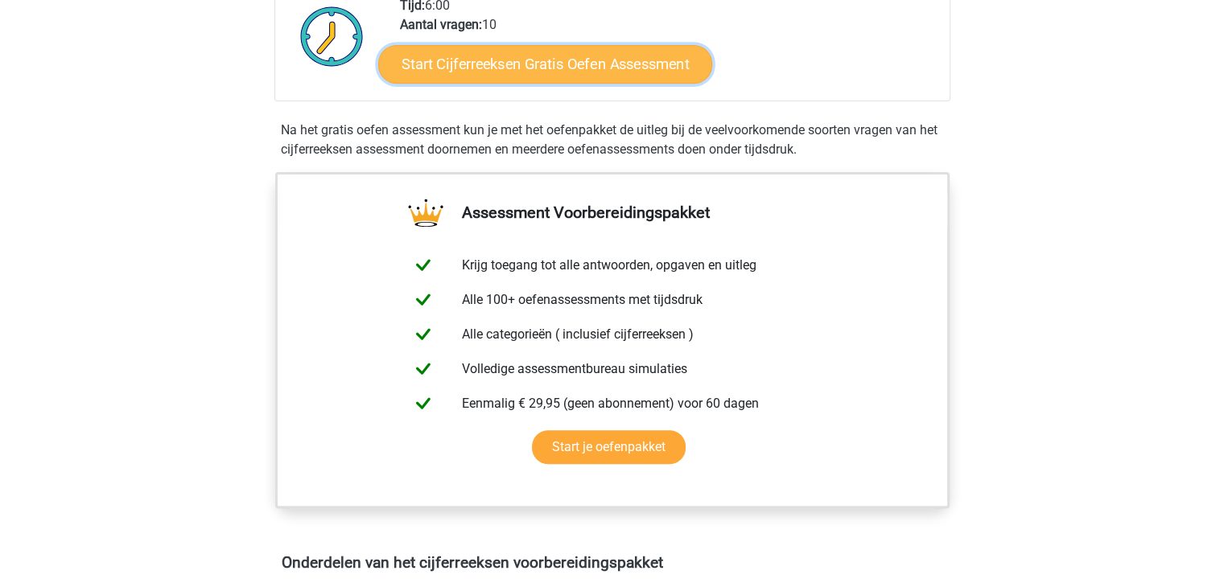
click at [516, 82] on link "Start Cijferreeksen Gratis Oefen Assessment" at bounding box center [545, 63] width 334 height 39
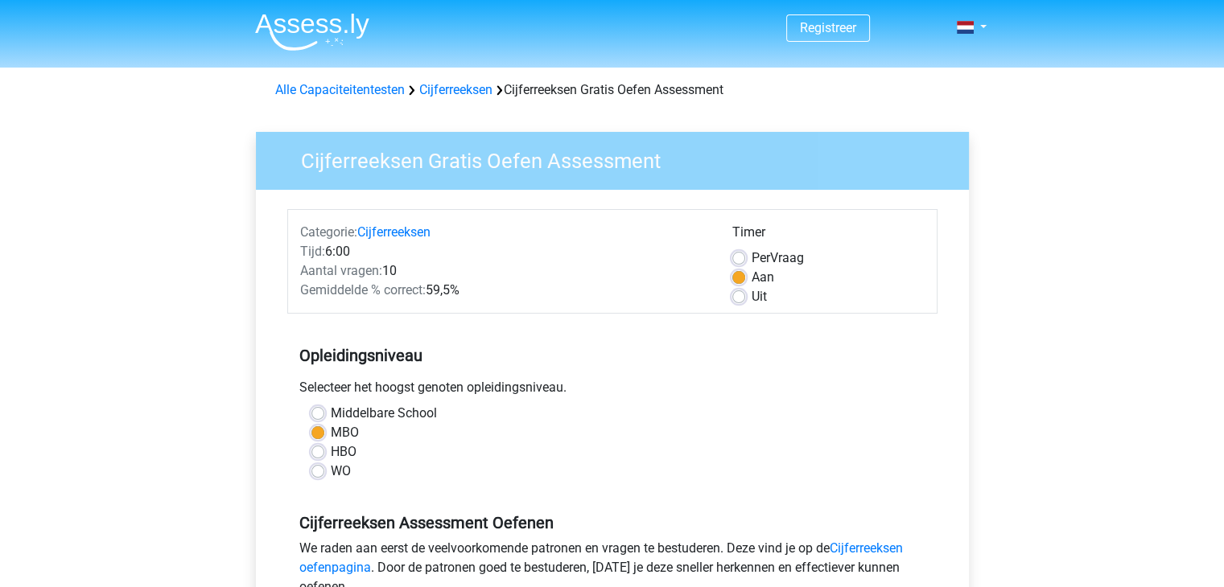
click at [752, 297] on label "Uit" at bounding box center [759, 296] width 15 height 19
click at [736, 297] on input "Uit" at bounding box center [738, 295] width 13 height 16
radio input "true"
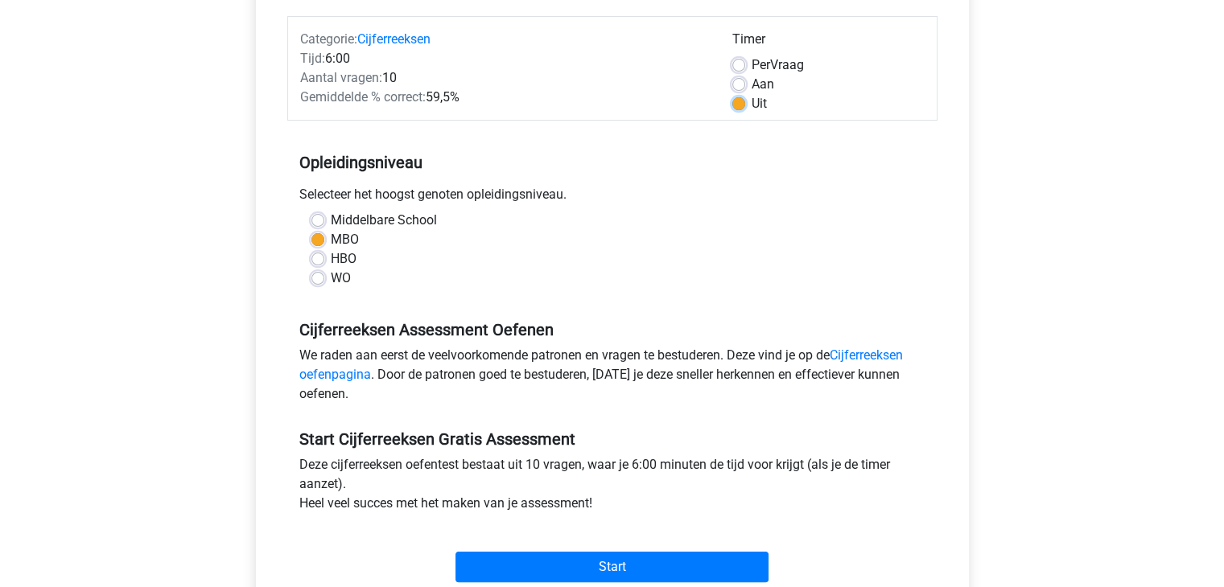
scroll to position [196, 0]
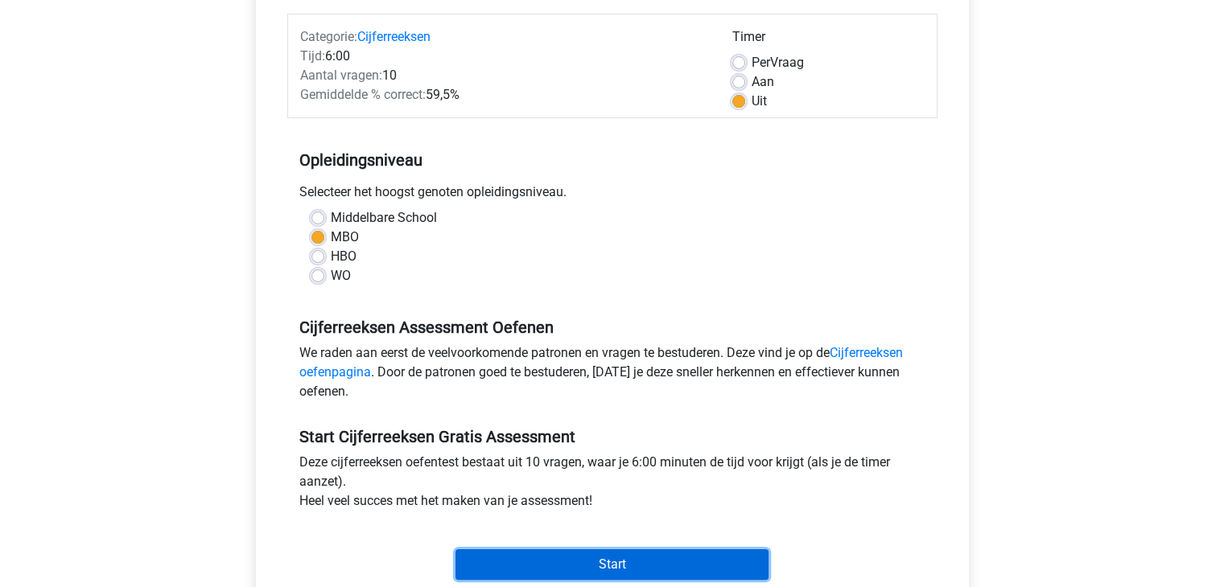
drag, startPoint x: 577, startPoint y: 564, endPoint x: 553, endPoint y: 561, distance: 24.4
click at [553, 561] on input "Start" at bounding box center [612, 565] width 313 height 31
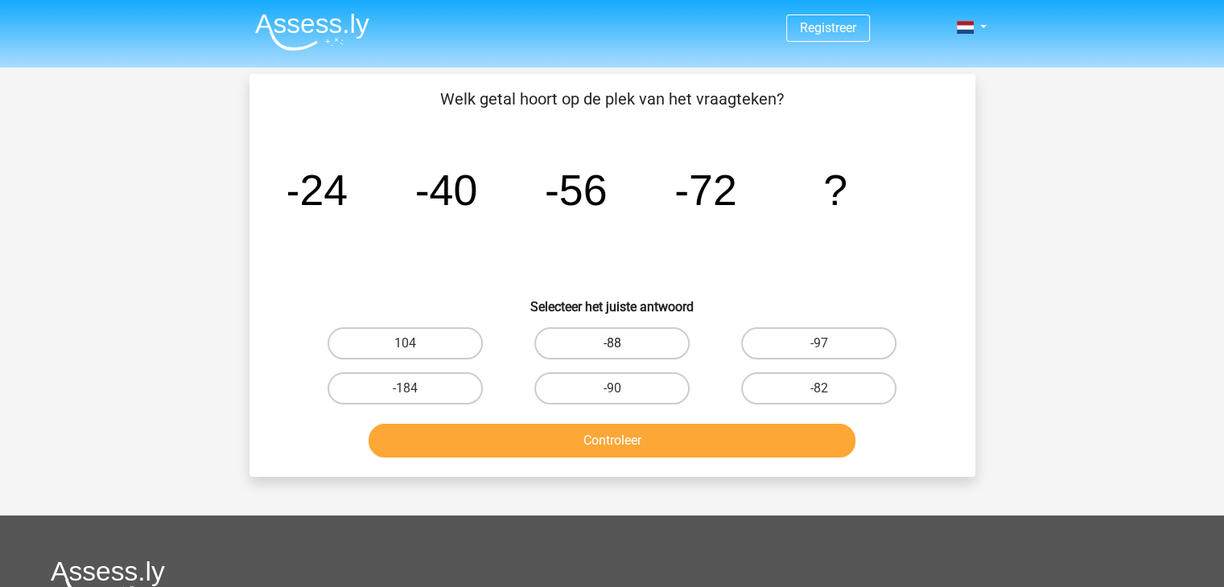
click at [629, 347] on label "-88" at bounding box center [611, 344] width 155 height 32
click at [622, 347] on input "-88" at bounding box center [617, 349] width 10 height 10
radio input "true"
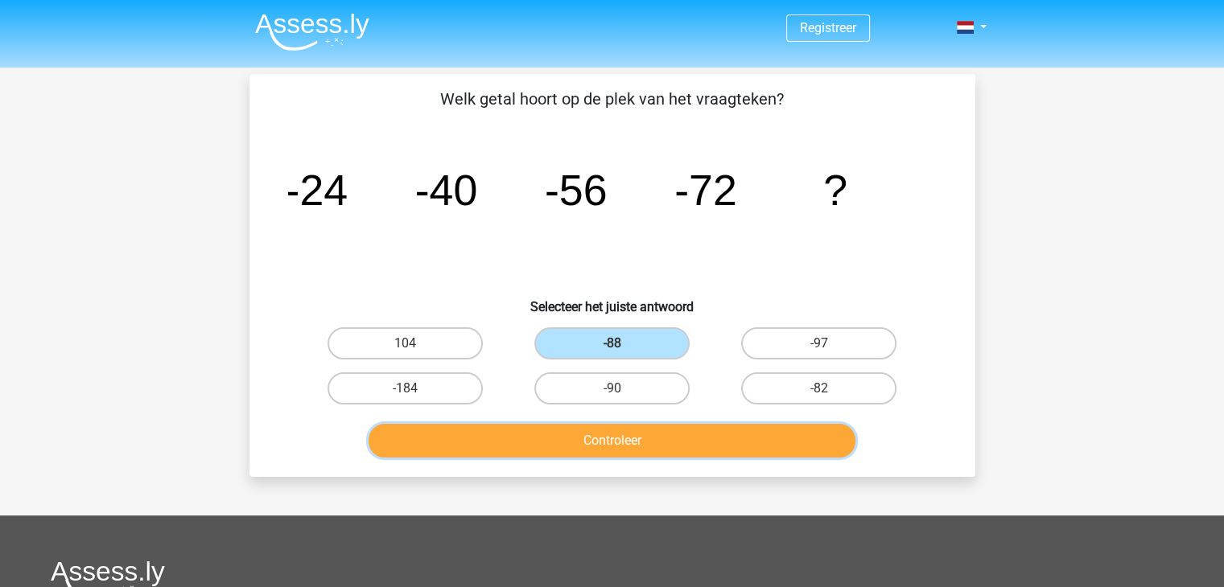
click at [609, 440] on button "Controleer" at bounding box center [612, 441] width 487 height 34
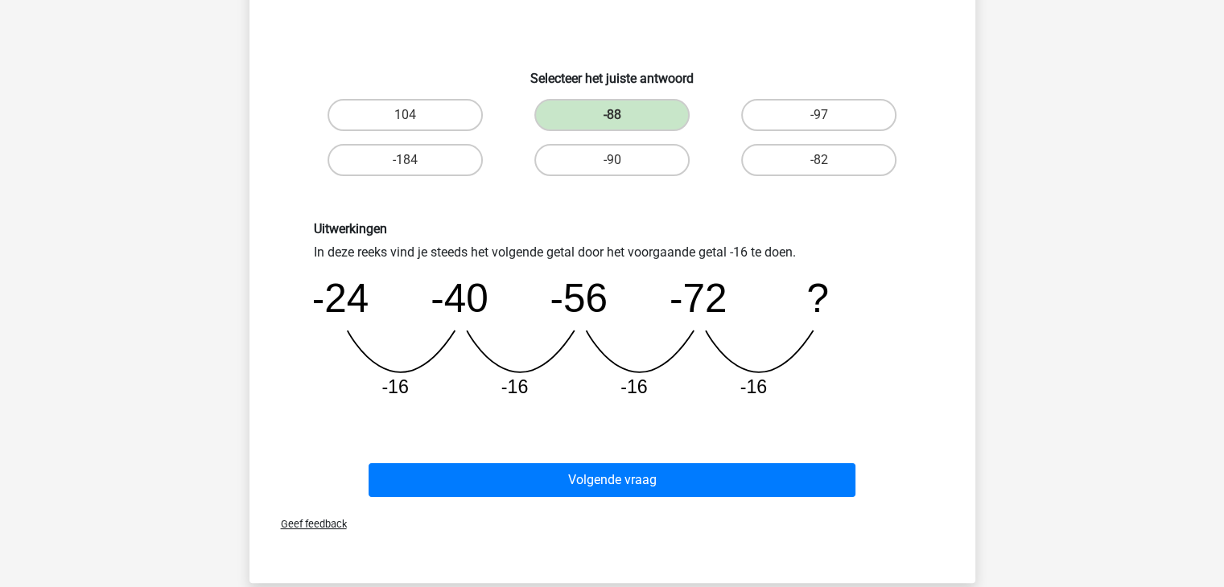
scroll to position [229, 0]
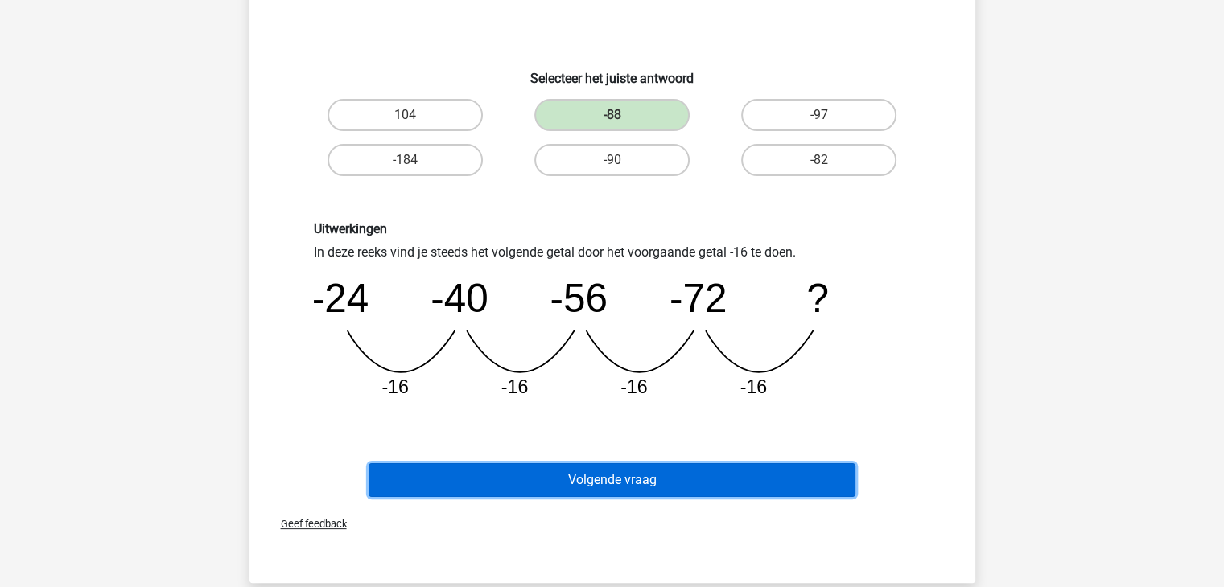
click at [606, 489] on button "Volgende vraag" at bounding box center [612, 481] width 487 height 34
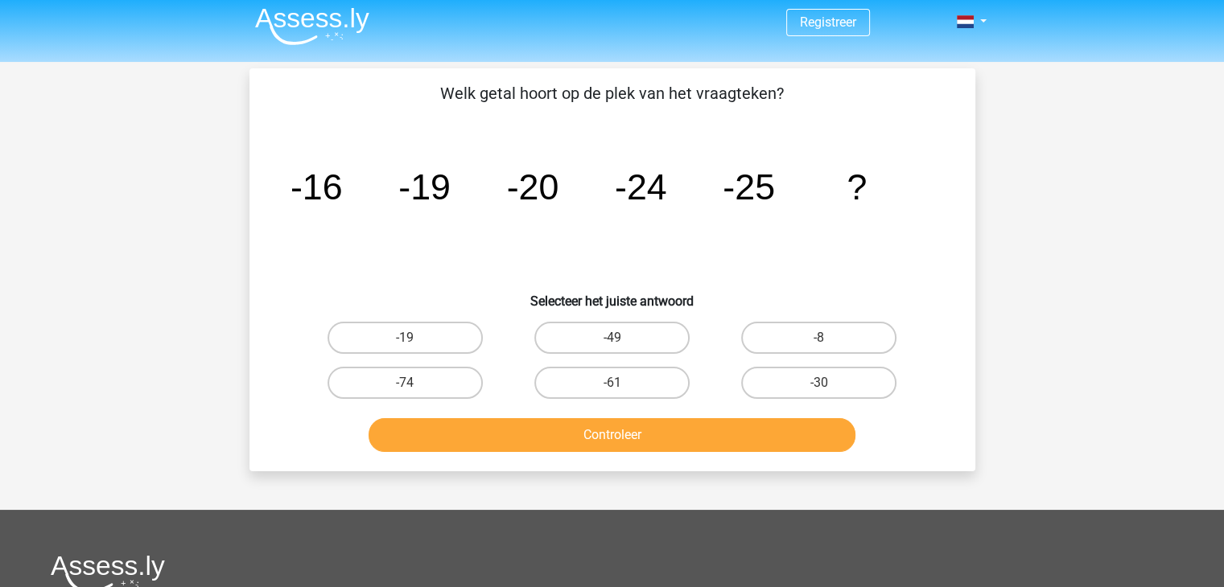
scroll to position [6, 0]
drag, startPoint x: 805, startPoint y: 392, endPoint x: 779, endPoint y: 381, distance: 28.1
click at [779, 381] on label "-30" at bounding box center [818, 382] width 155 height 32
click at [819, 382] on input "-30" at bounding box center [824, 387] width 10 height 10
radio input "true"
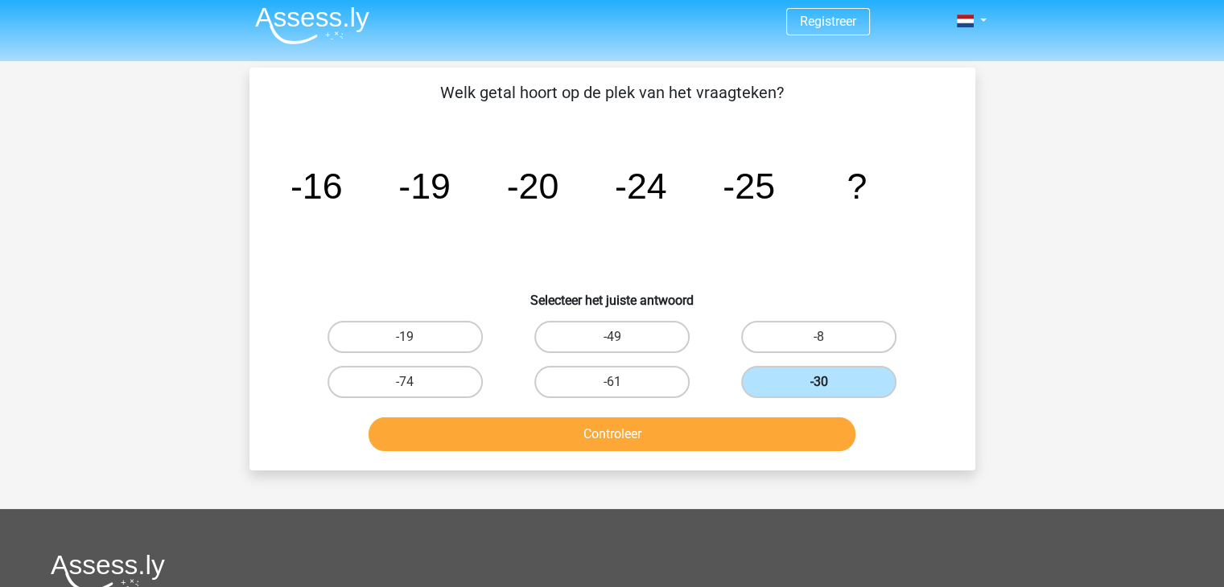
click at [779, 381] on label "-30" at bounding box center [818, 382] width 155 height 32
click at [819, 382] on input "-30" at bounding box center [824, 387] width 10 height 10
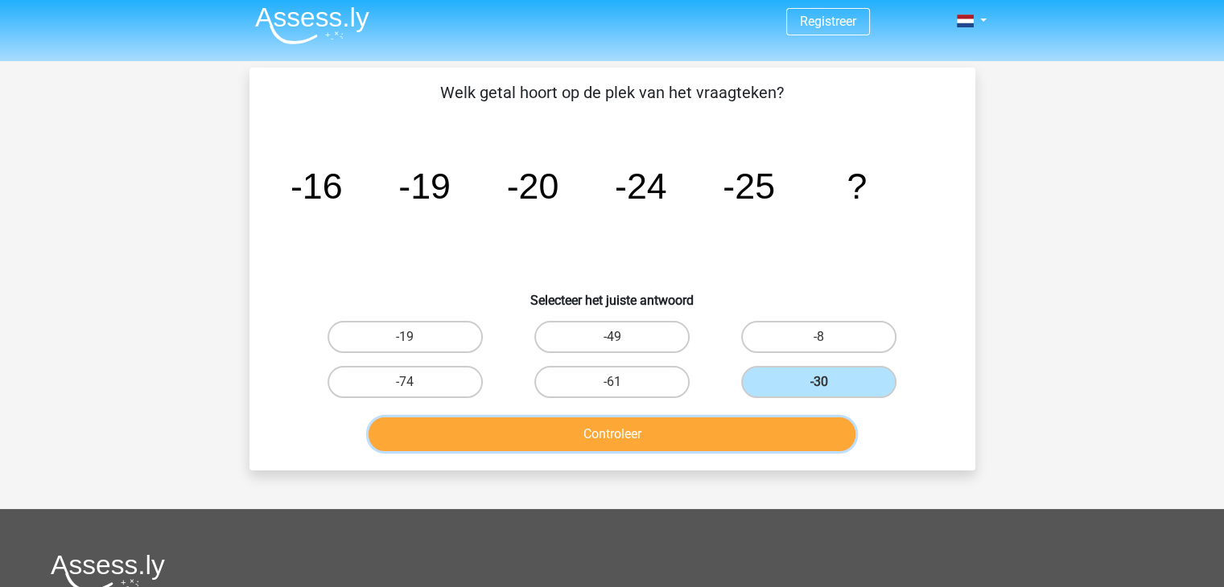
click at [730, 428] on button "Controleer" at bounding box center [612, 435] width 487 height 34
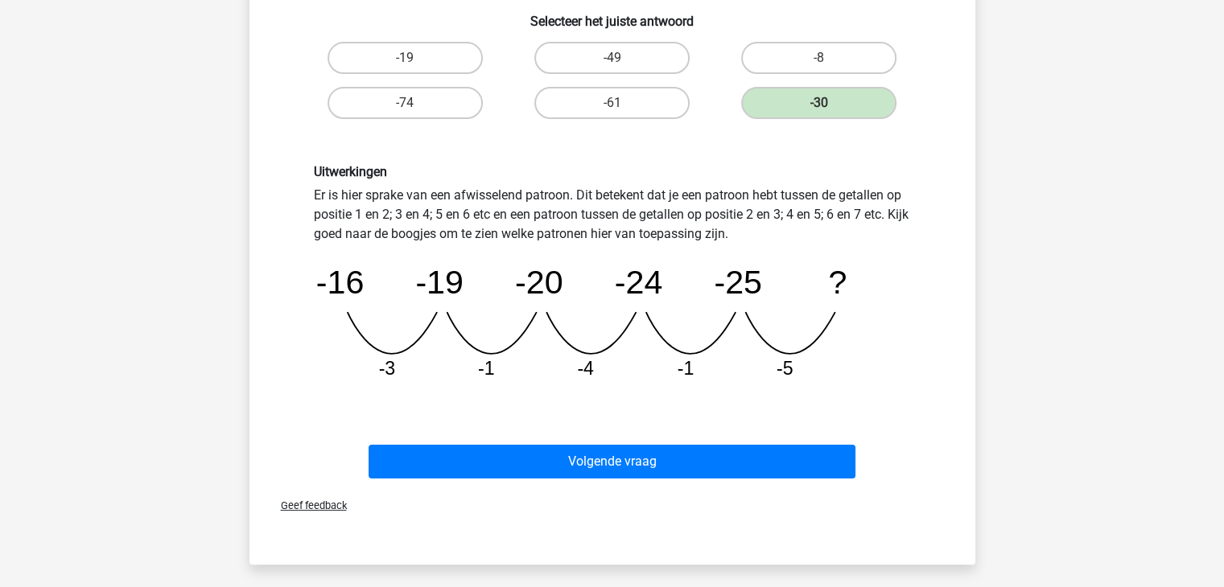
scroll to position [286, 0]
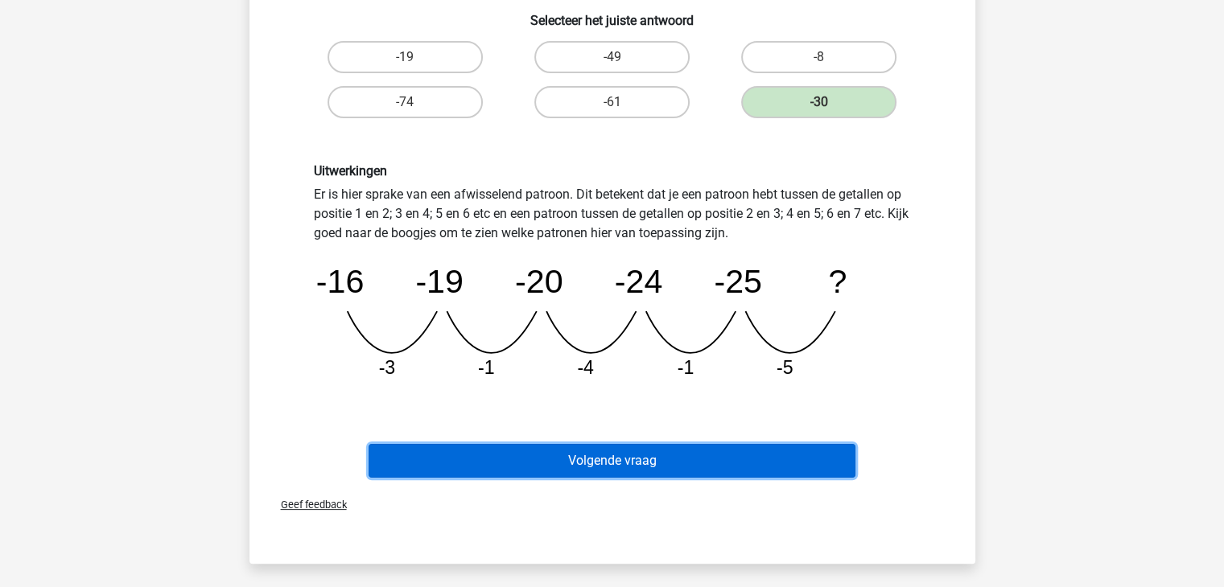
click at [727, 462] on button "Volgende vraag" at bounding box center [612, 461] width 487 height 34
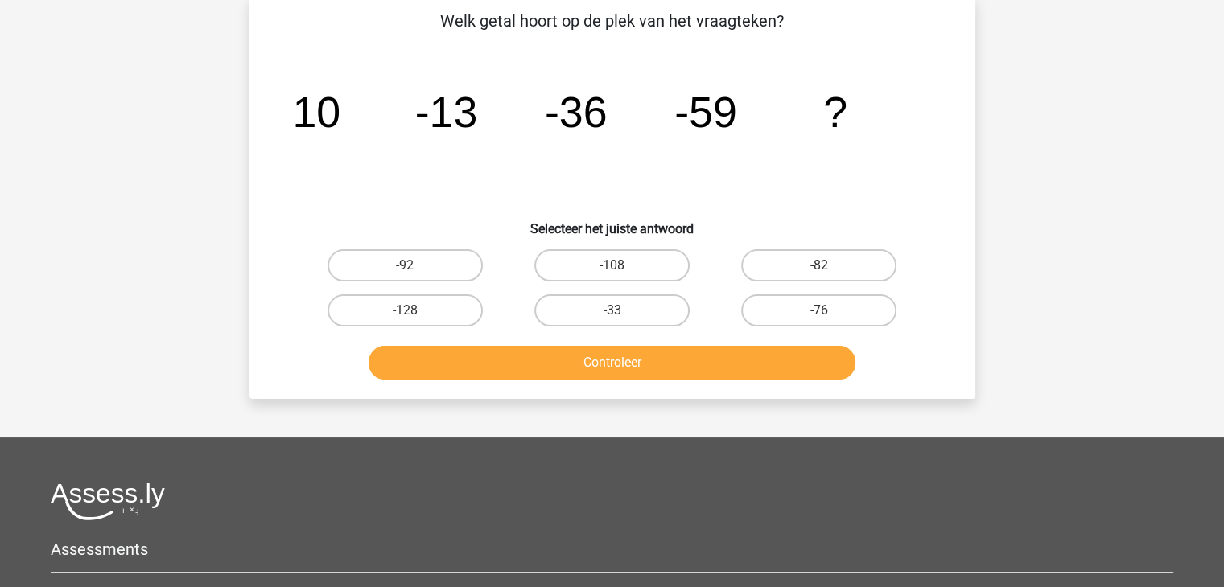
scroll to position [74, 0]
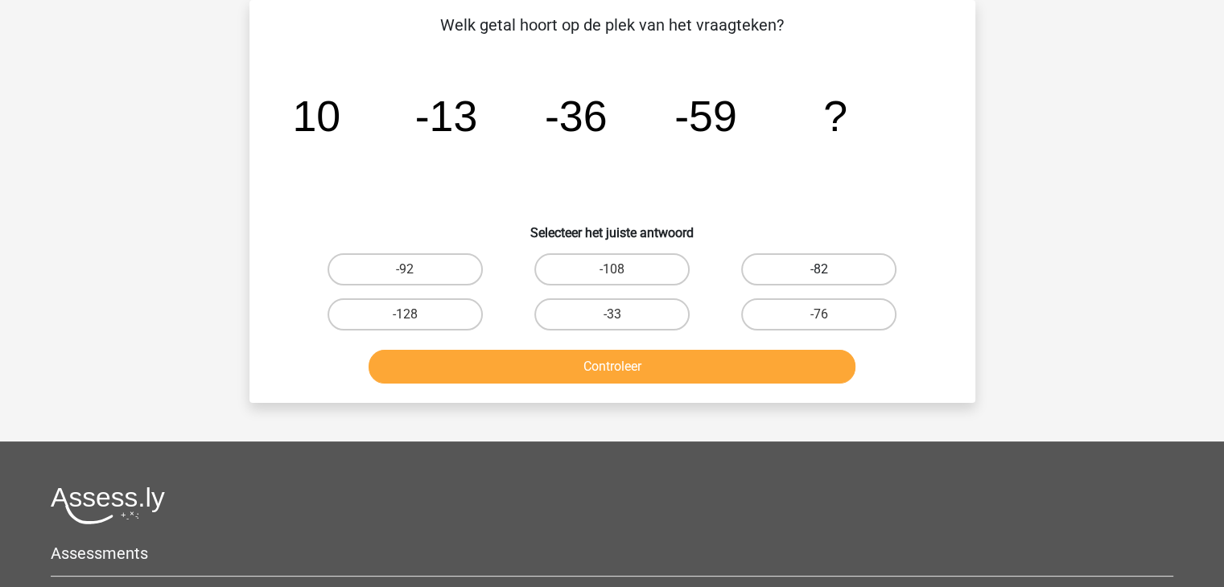
click at [813, 263] on label "-82" at bounding box center [818, 270] width 155 height 32
click at [819, 270] on input "-82" at bounding box center [824, 275] width 10 height 10
radio input "true"
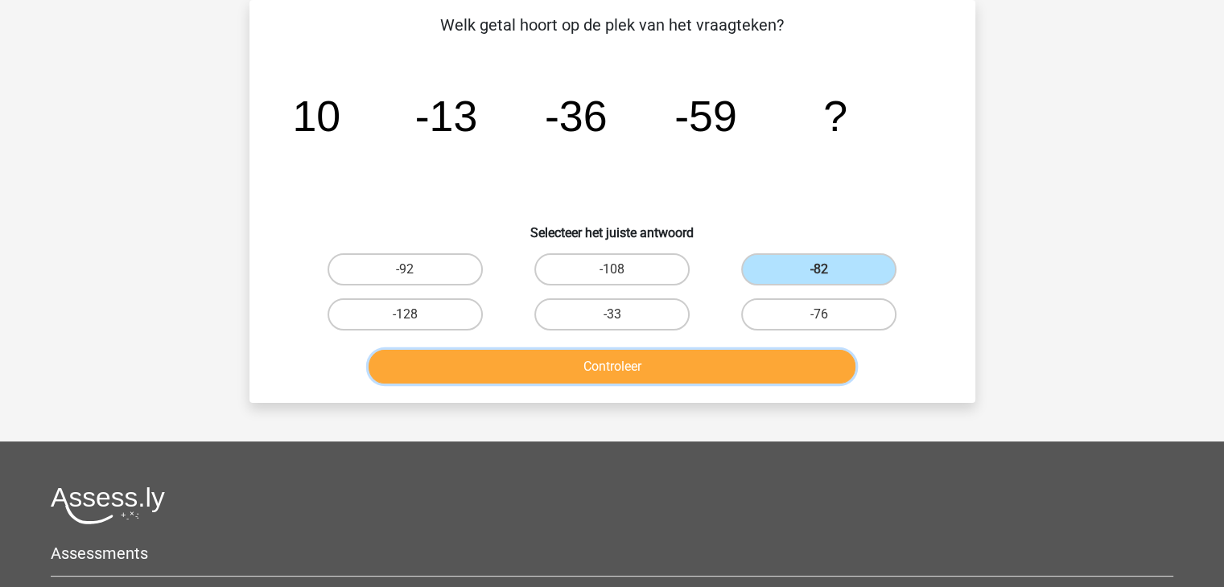
click at [703, 362] on button "Controleer" at bounding box center [612, 367] width 487 height 34
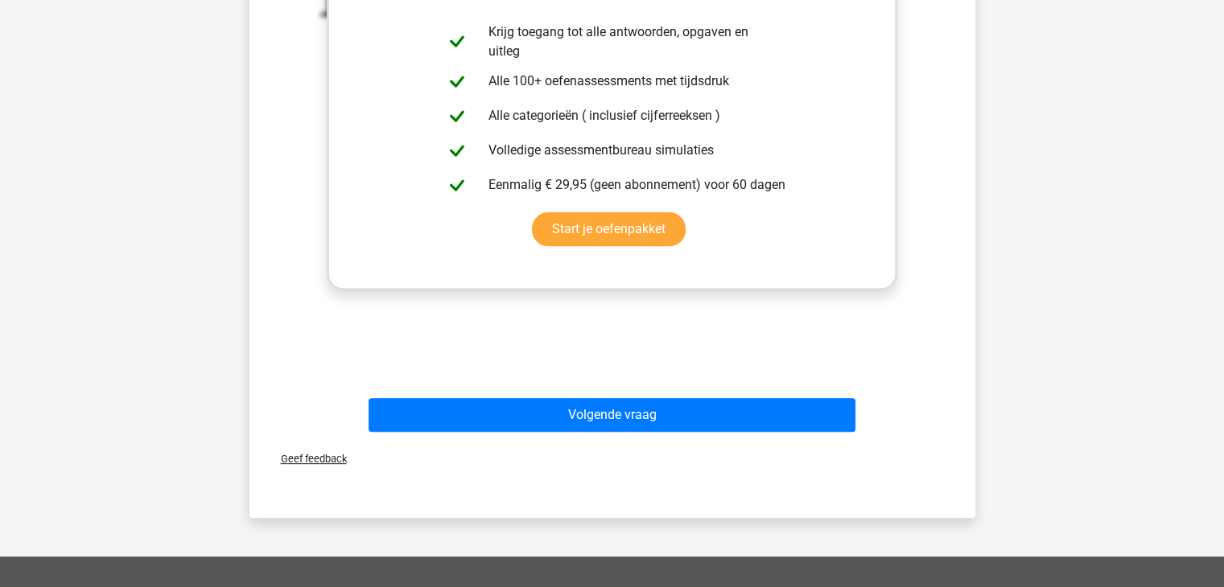
scroll to position [547, 0]
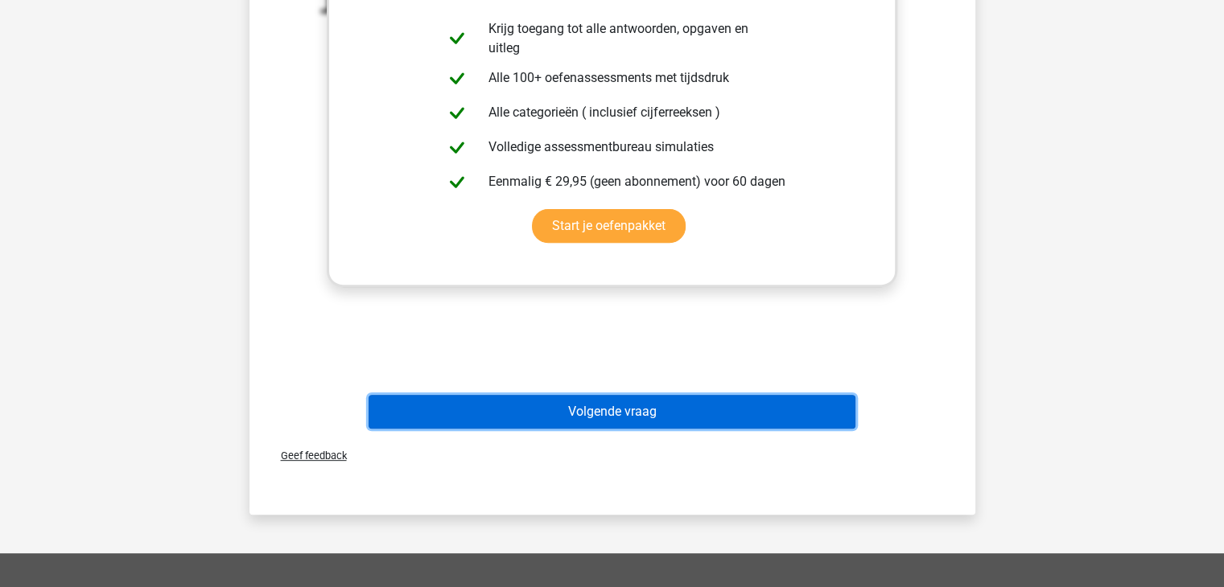
click at [677, 409] on button "Volgende vraag" at bounding box center [612, 412] width 487 height 34
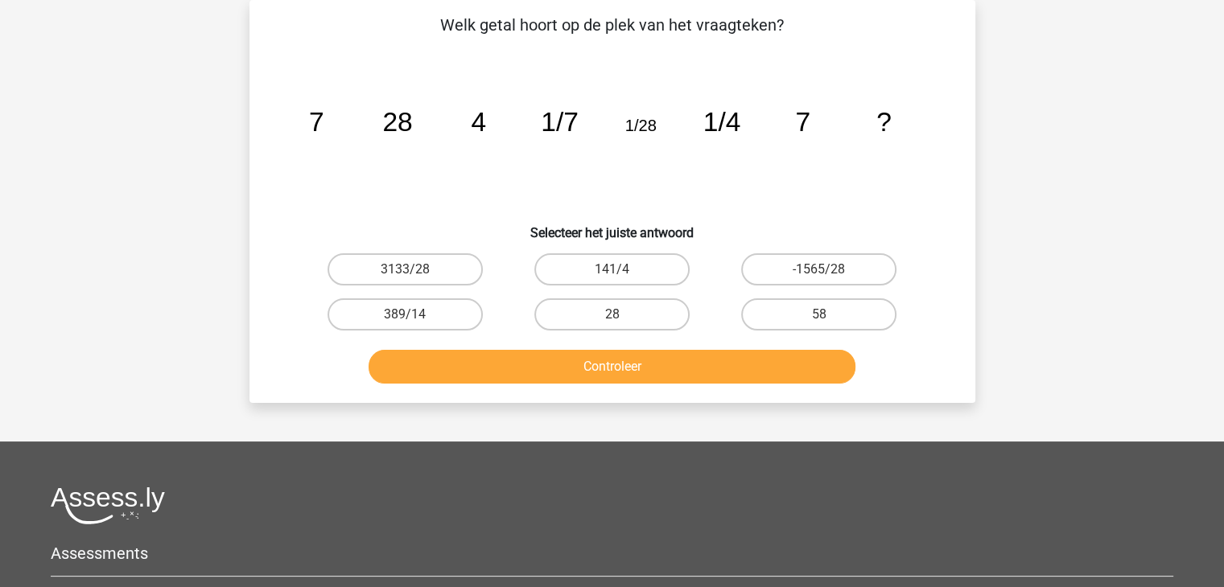
scroll to position [74, 0]
